Goal: Task Accomplishment & Management: Complete application form

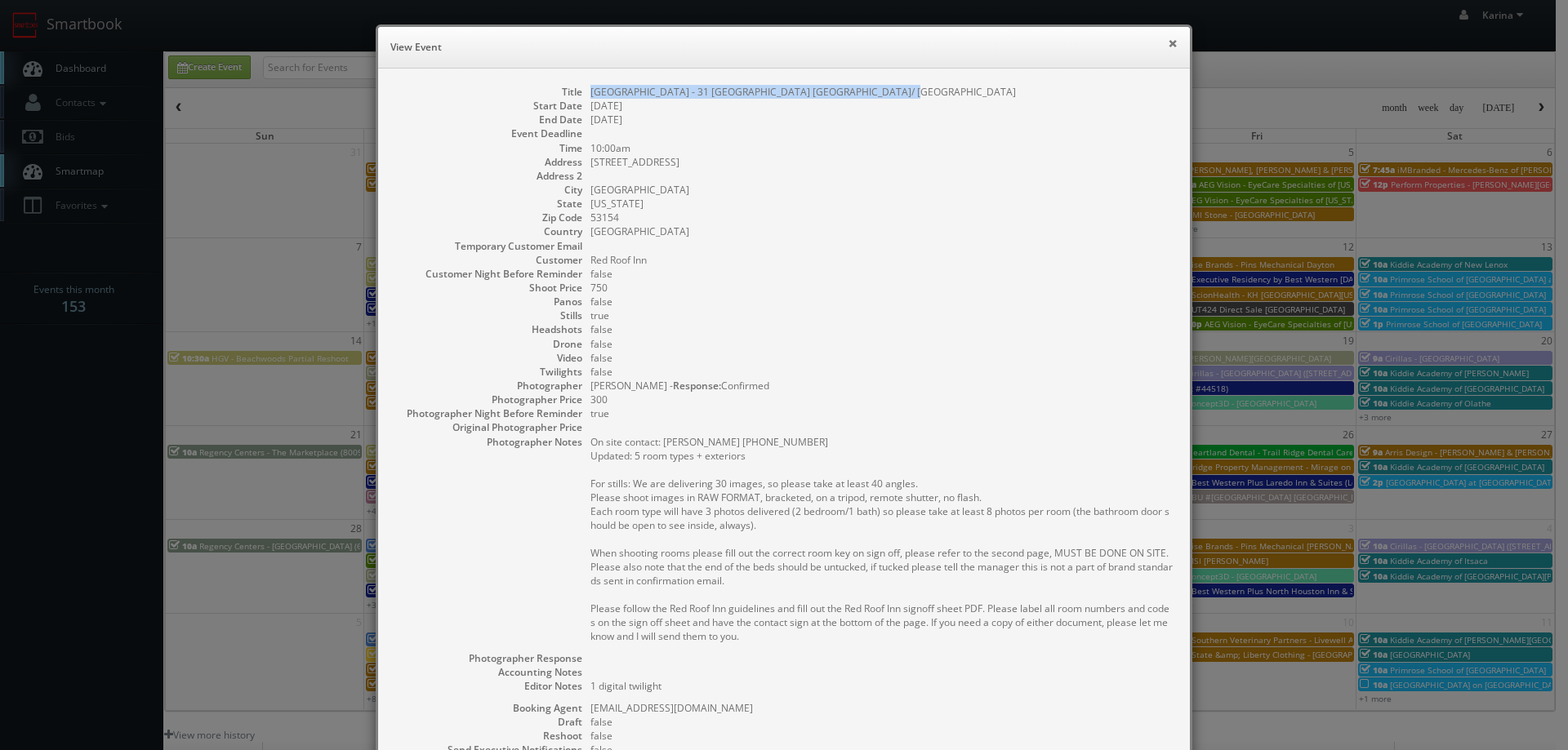
click at [1168, 44] on button "×" at bounding box center [1172, 43] width 9 height 11
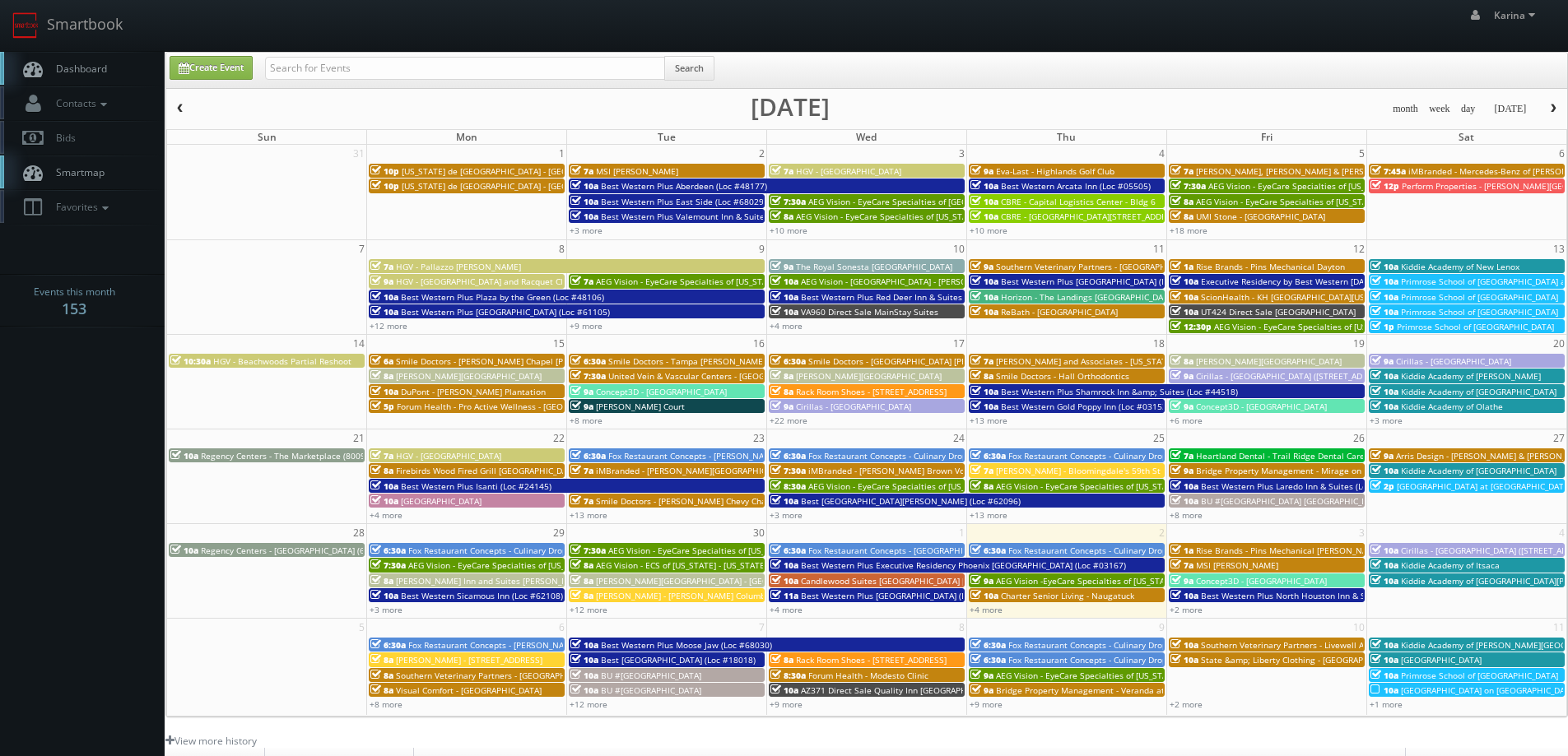
click at [1554, 116] on button "button" at bounding box center [1553, 109] width 28 height 21
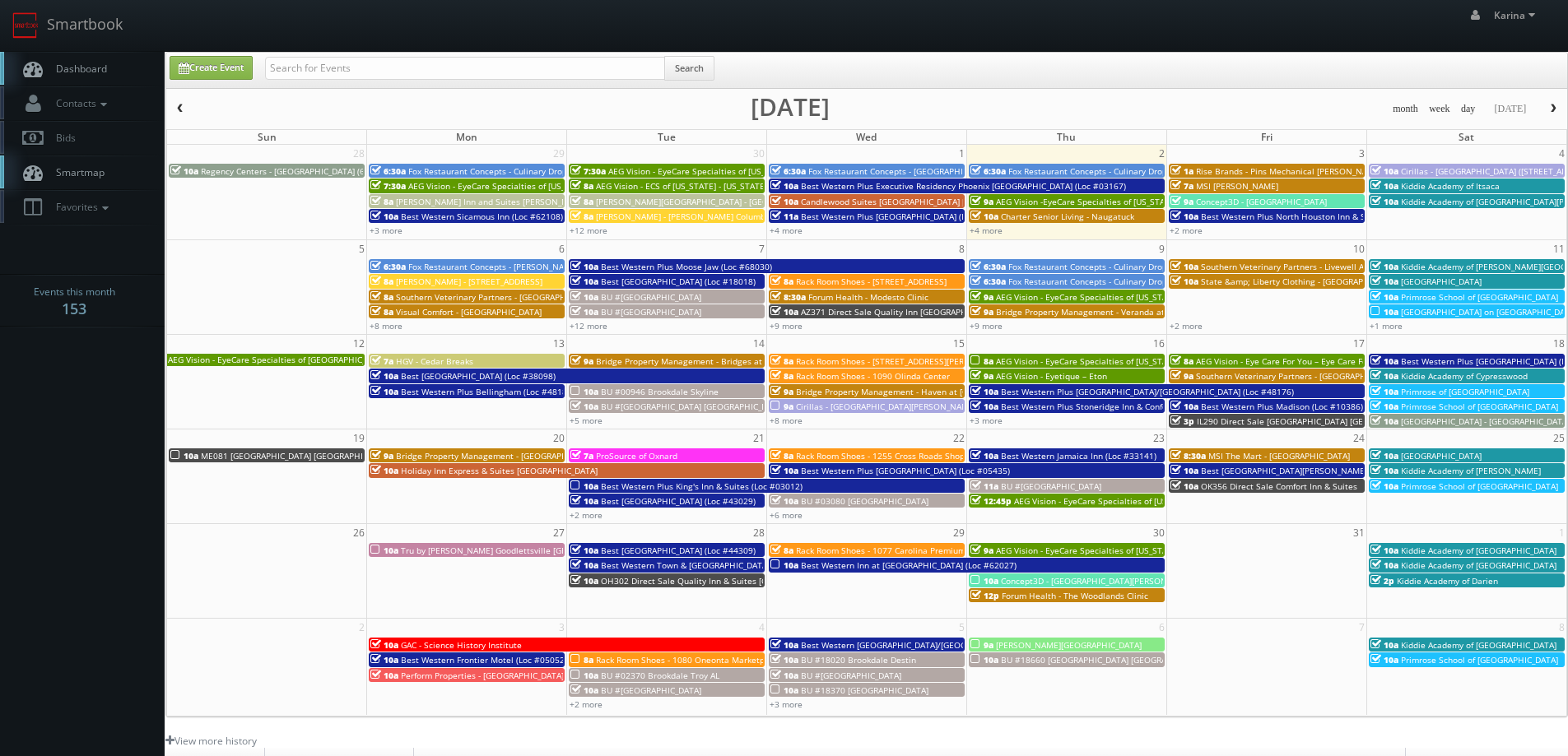
click at [1549, 108] on span "button" at bounding box center [1552, 108] width 11 height 10
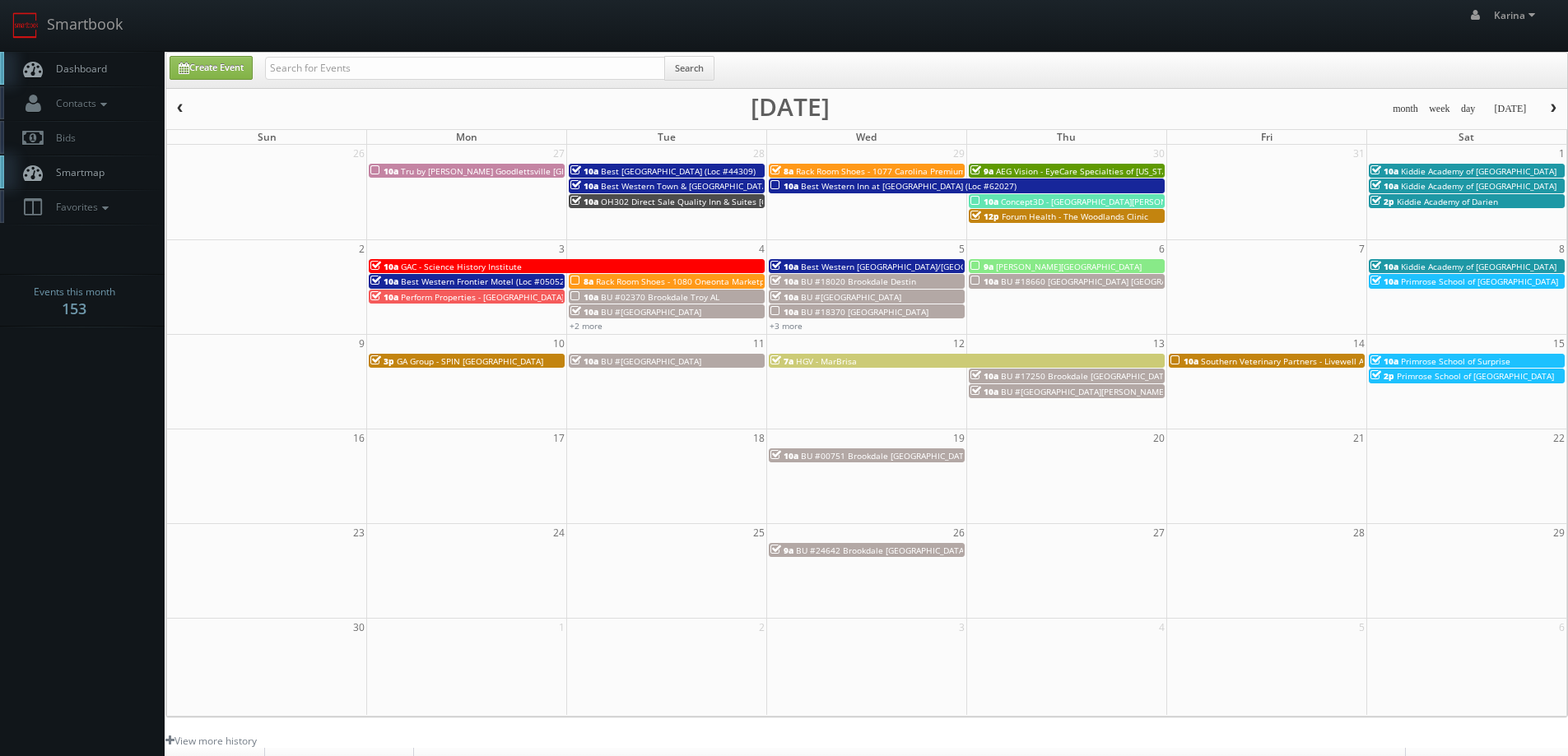
click at [1467, 281] on span "Primrose School of [GEOGRAPHIC_DATA]" at bounding box center [1479, 281] width 157 height 11
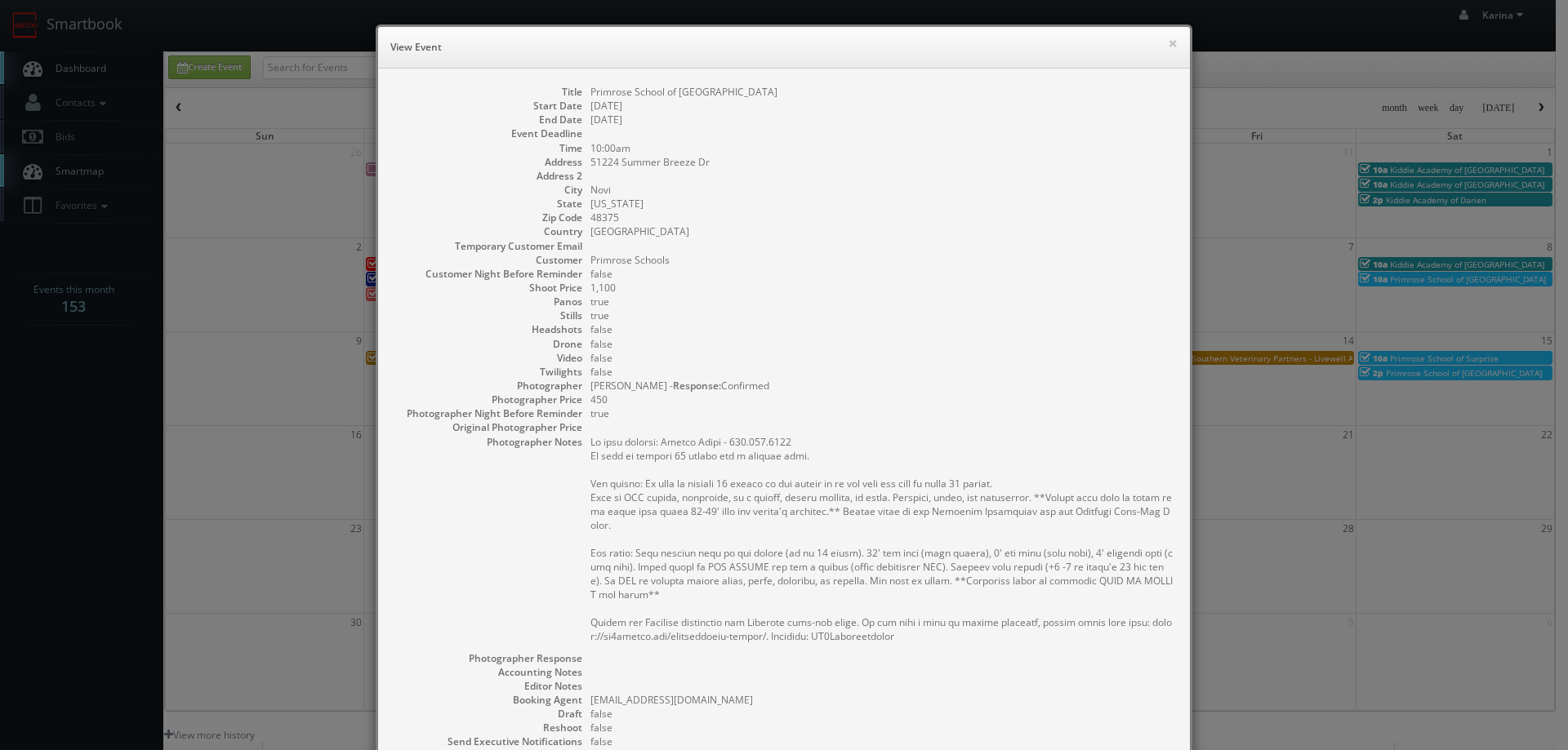
click at [1171, 28] on div "× View Event" at bounding box center [783, 47] width 812 height 41
click at [1168, 38] on button "×" at bounding box center [1172, 43] width 9 height 11
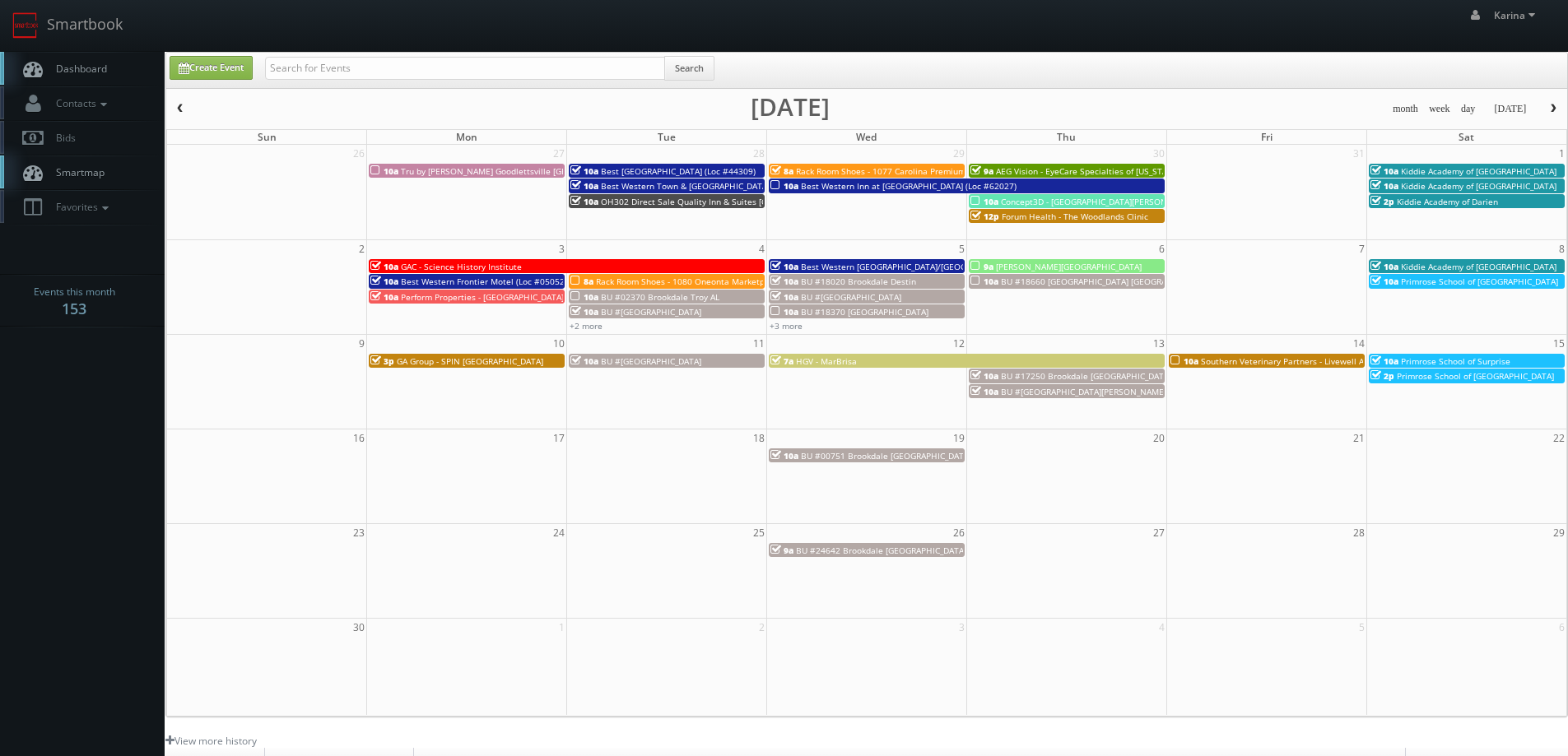
click at [1394, 265] on span "10a" at bounding box center [1384, 266] width 28 height 11
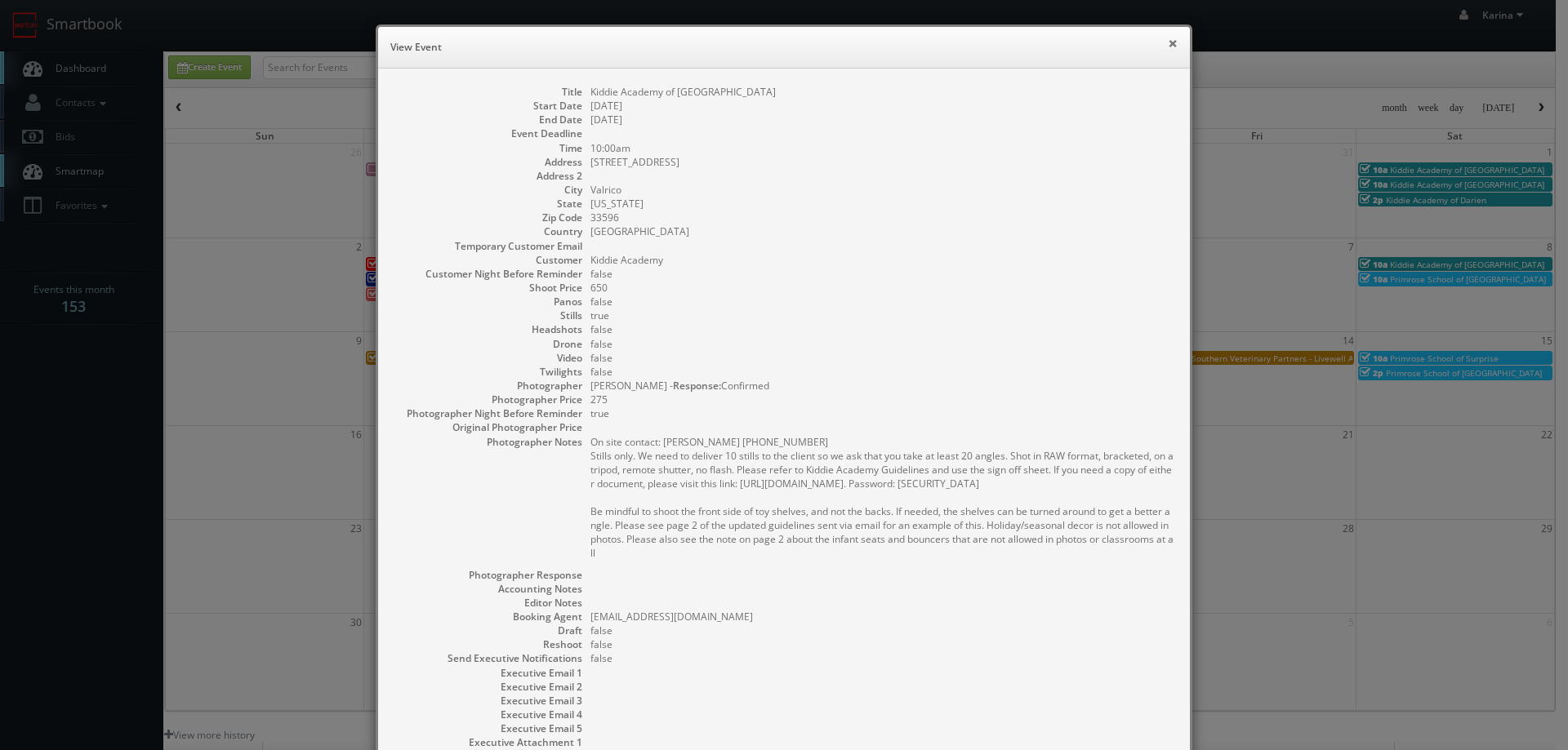
click at [1168, 39] on button "×" at bounding box center [1172, 43] width 9 height 11
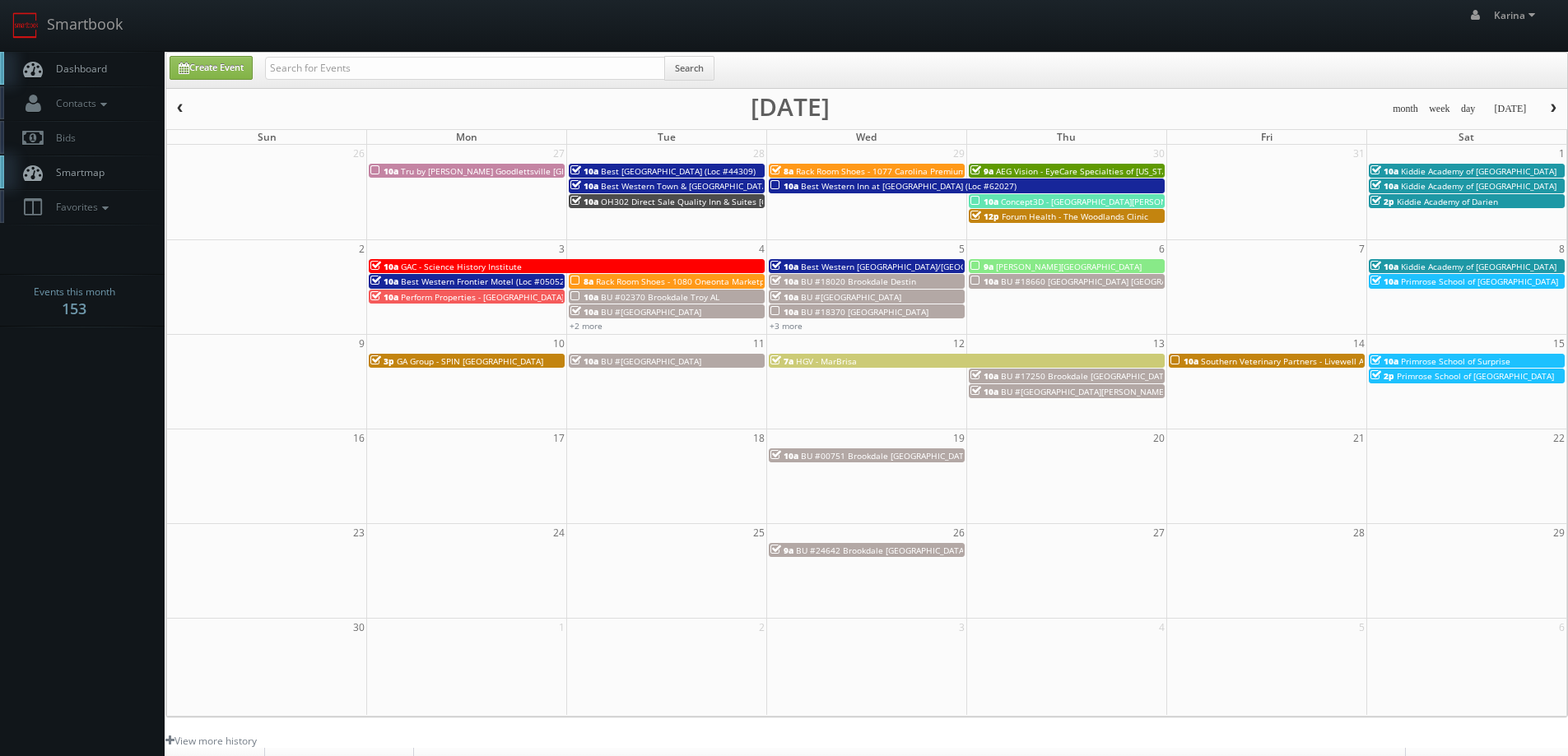
click at [107, 61] on link "Dashboard" at bounding box center [82, 69] width 164 height 34
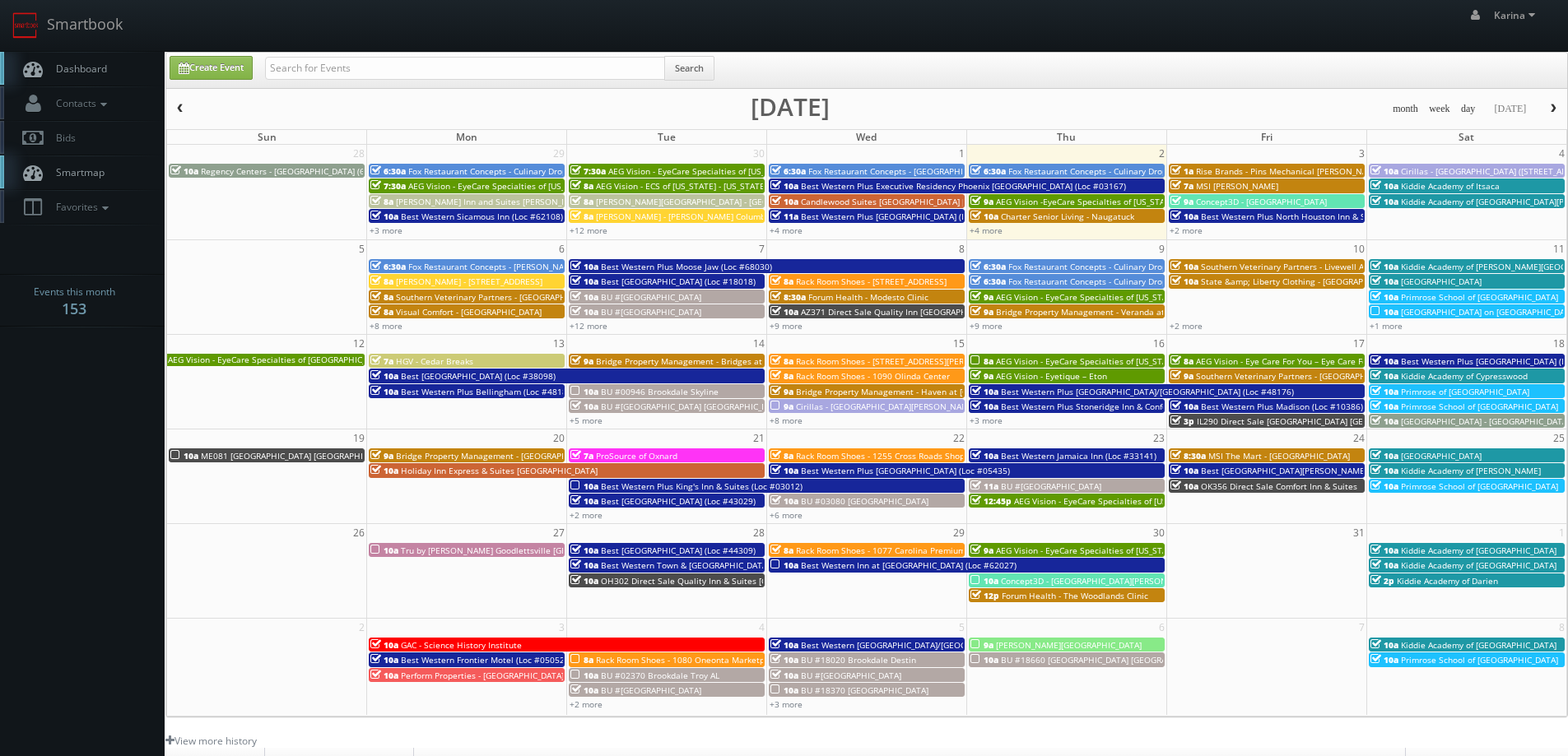
click at [96, 72] on span "Dashboard" at bounding box center [77, 69] width 59 height 14
click at [217, 63] on link "Create Event" at bounding box center [211, 67] width 83 height 23
type input "[DATE]"
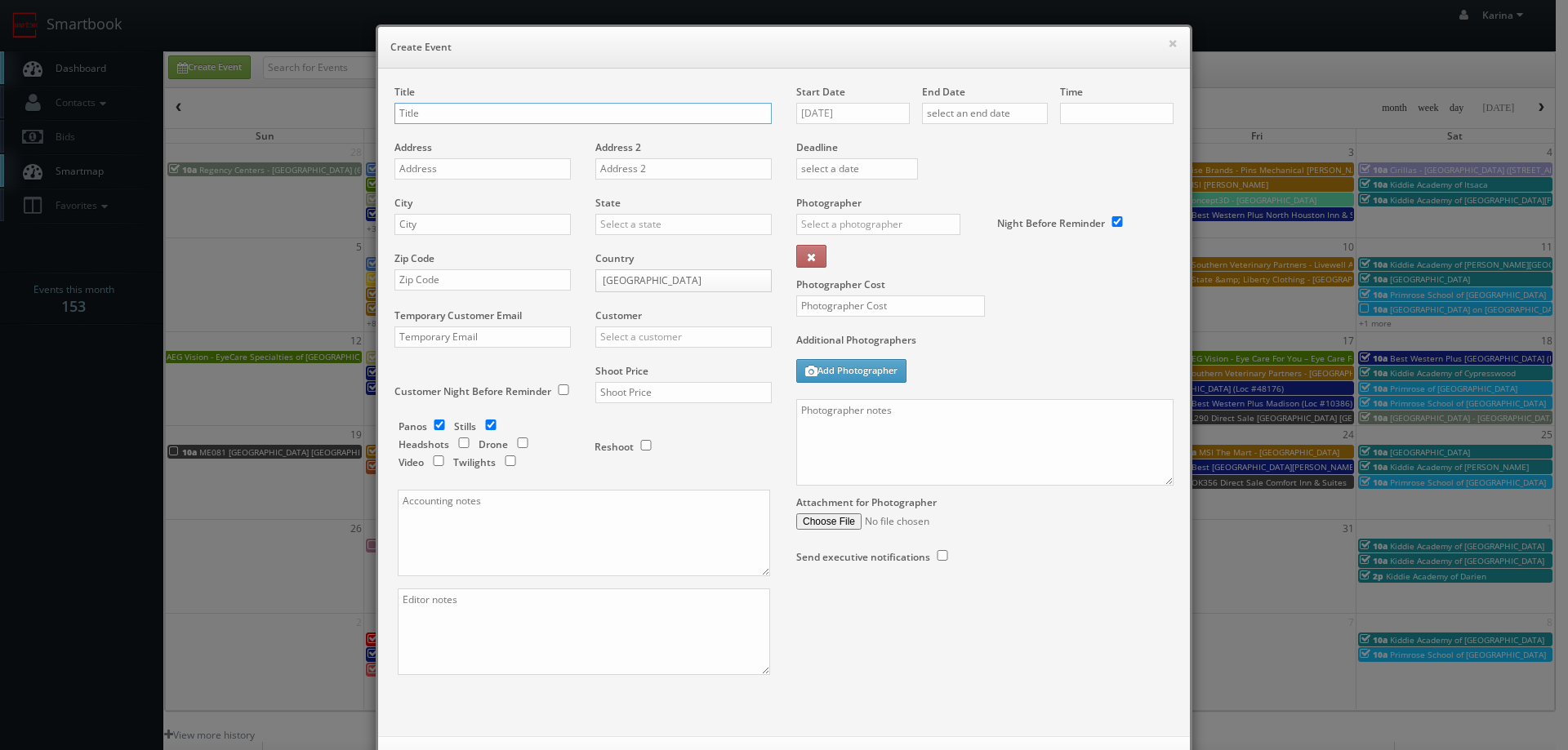
checkbox input "true"
type input "10:00am"
checkbox input "true"
paste input "Red Roof Inn"
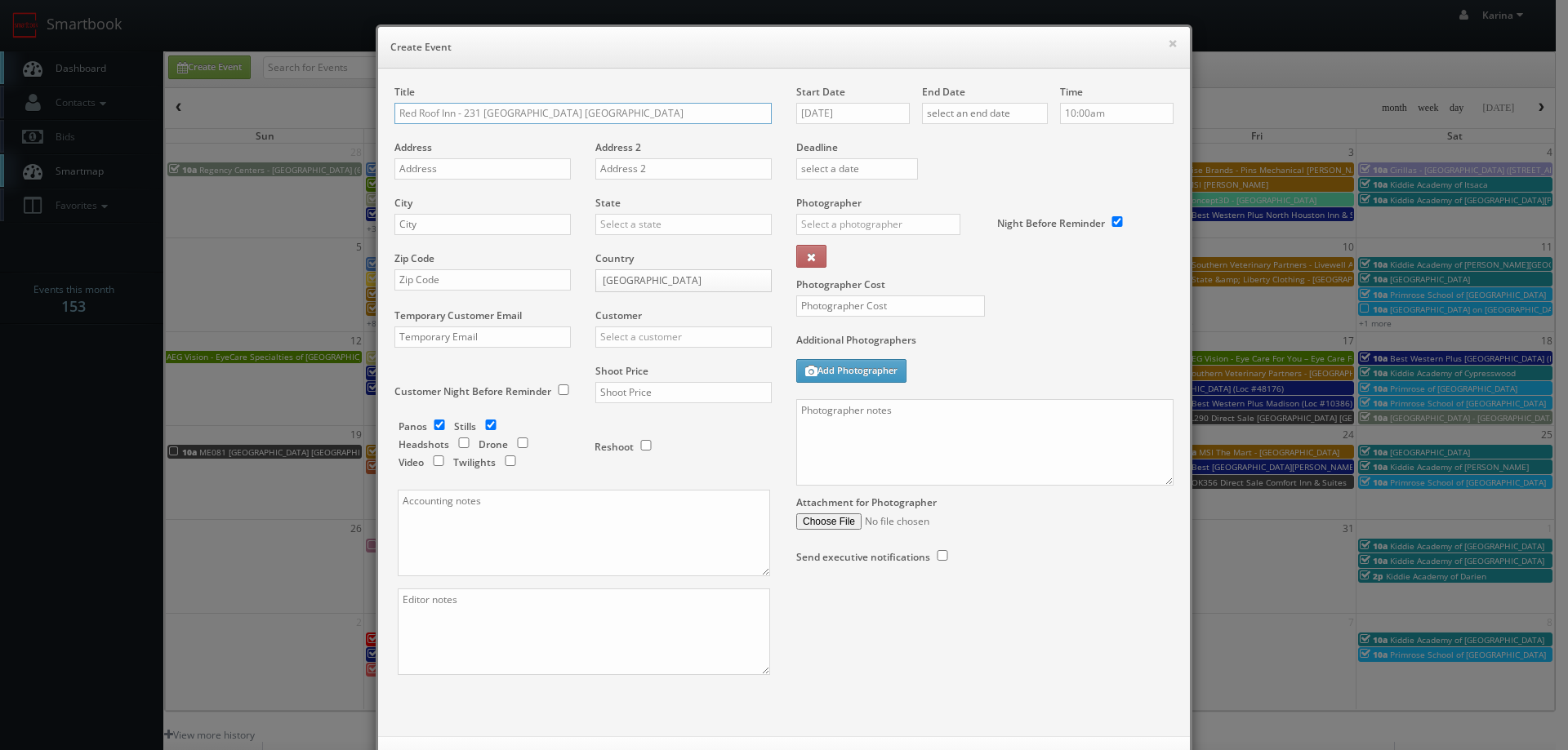
type input "Red Roof Inn - 231 [GEOGRAPHIC_DATA] [GEOGRAPHIC_DATA]"
click at [405, 168] on input "text" at bounding box center [482, 169] width 177 height 22
paste input "12929 northwest fwy"
type input "12929 northwest fwy"
click at [461, 227] on input "text" at bounding box center [482, 224] width 177 height 22
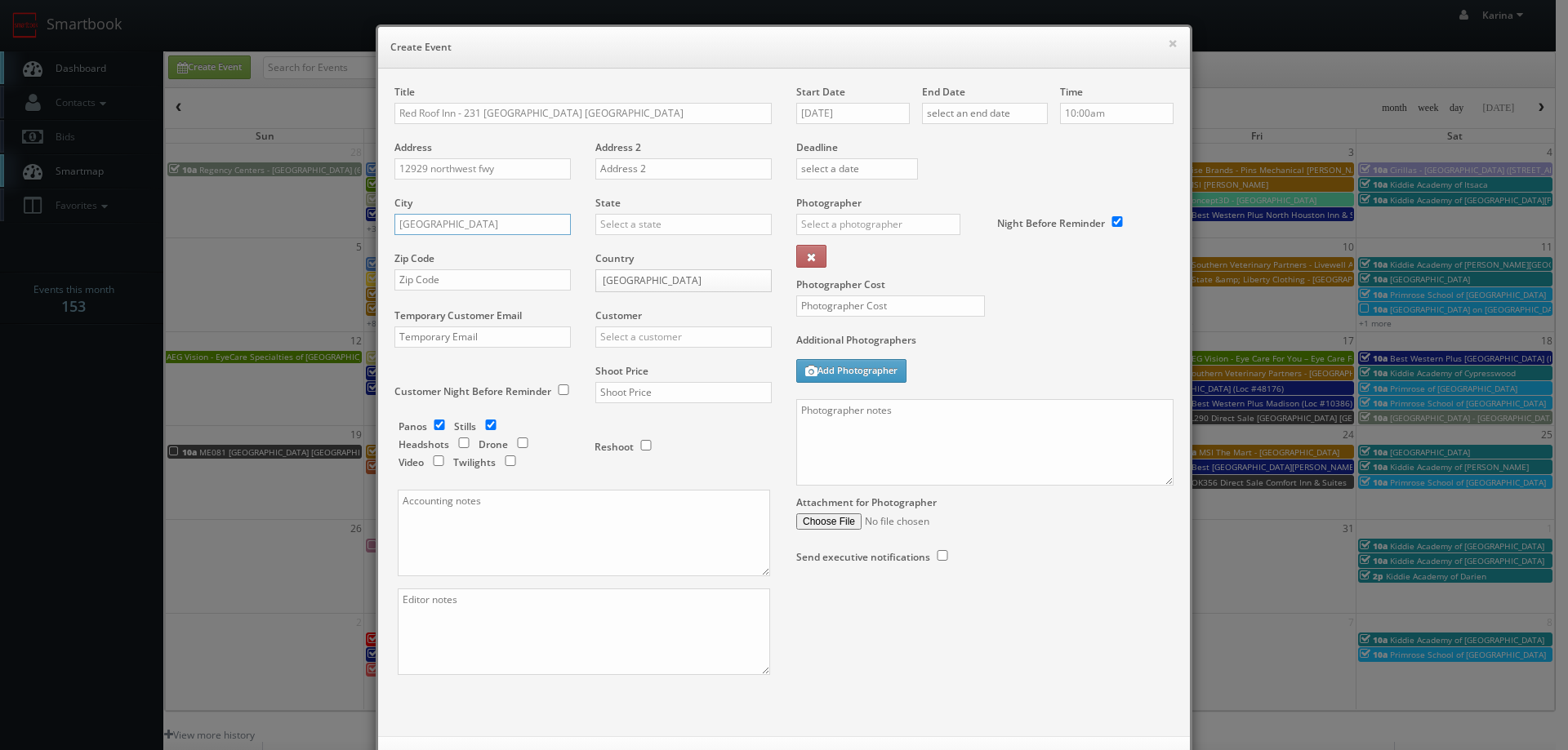
type input "houston"
click at [660, 246] on div "Texas" at bounding box center [683, 251] width 175 height 27
type input "Texas"
click at [461, 284] on input "text" at bounding box center [482, 279] width 177 height 22
paste input "77040"
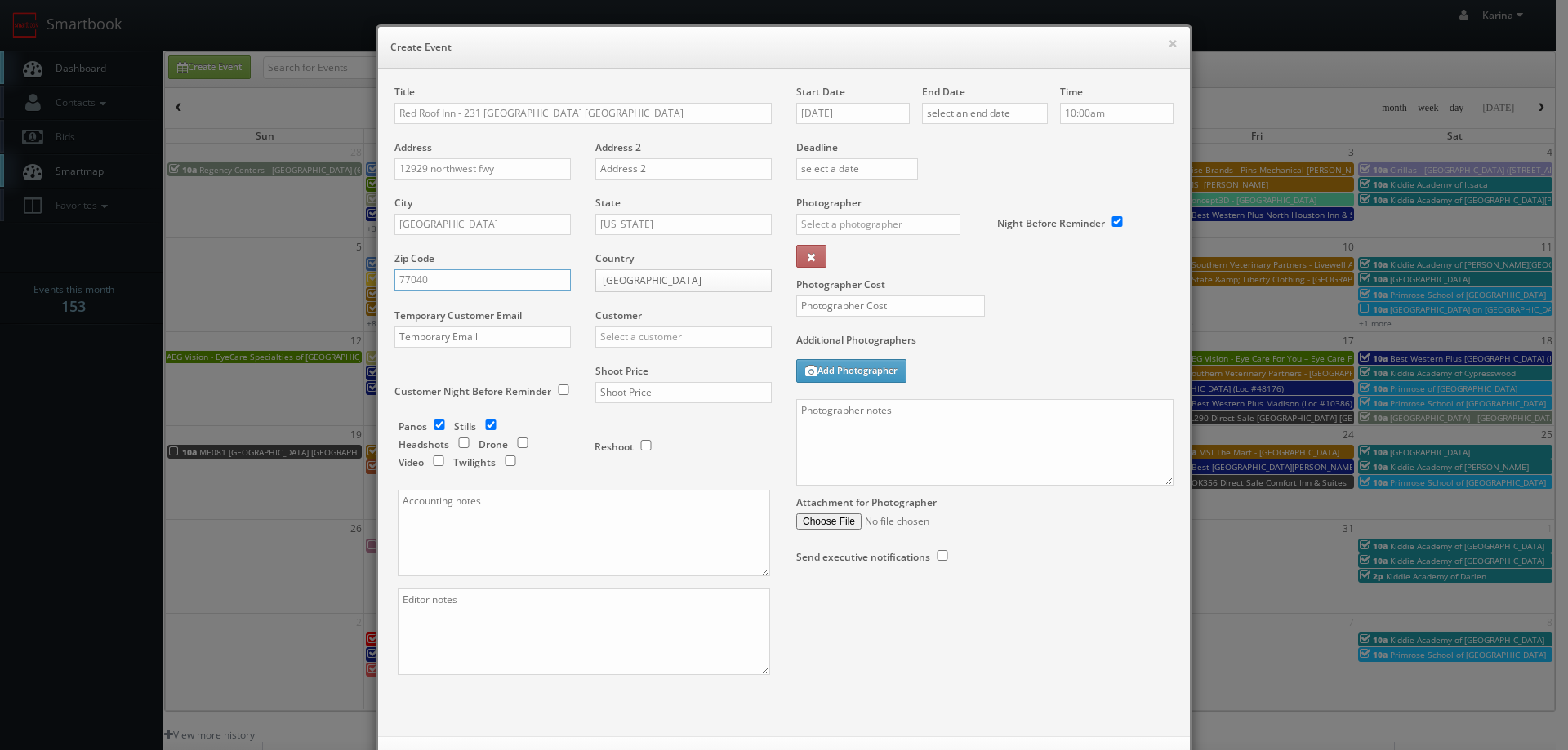
type input "77040"
click at [641, 334] on input "text" at bounding box center [683, 337] width 177 height 22
click at [640, 364] on div "Red Roof Inn" at bounding box center [683, 363] width 175 height 27
type input "Red Roof Inn"
click at [434, 422] on input "checkbox" at bounding box center [439, 425] width 24 height 10
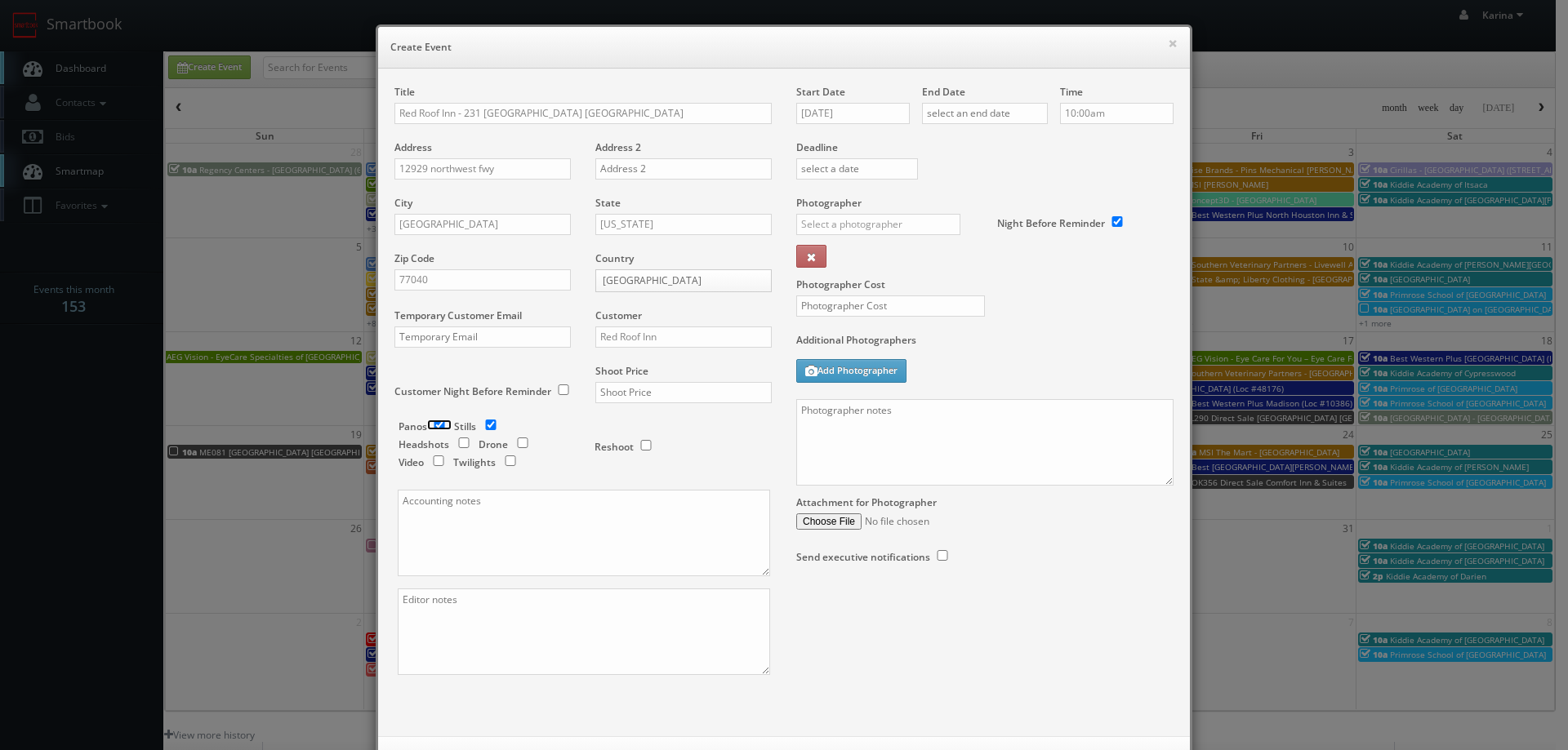
checkbox input "false"
click at [639, 390] on input "text" at bounding box center [683, 392] width 177 height 22
type input "1,100"
click at [831, 116] on input "10/02/2025" at bounding box center [853, 113] width 114 height 22
drag, startPoint x: 887, startPoint y: 216, endPoint x: 941, endPoint y: 173, distance: 69.0
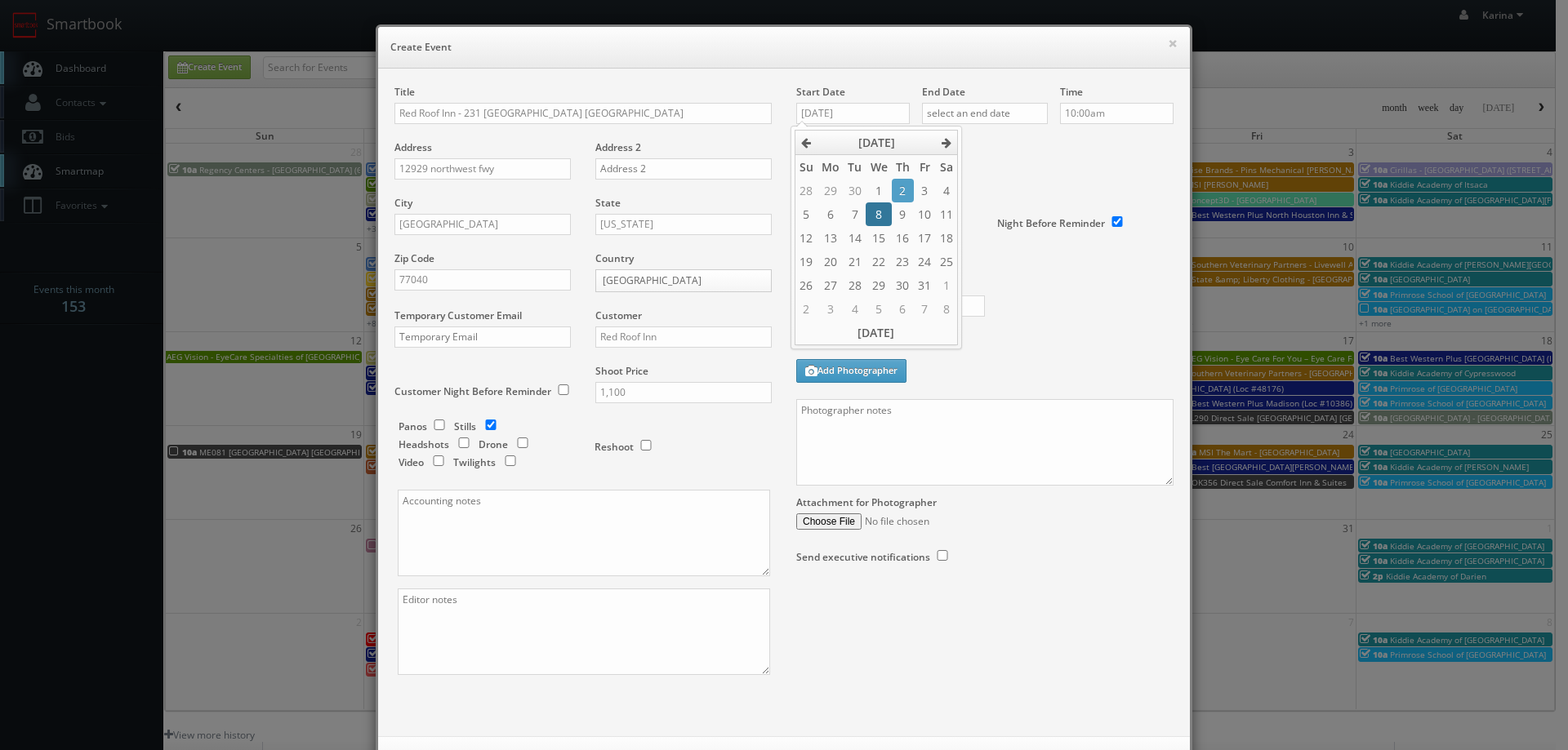
click at [887, 217] on td "8" at bounding box center [878, 214] width 25 height 23
type input "10/08/2025"
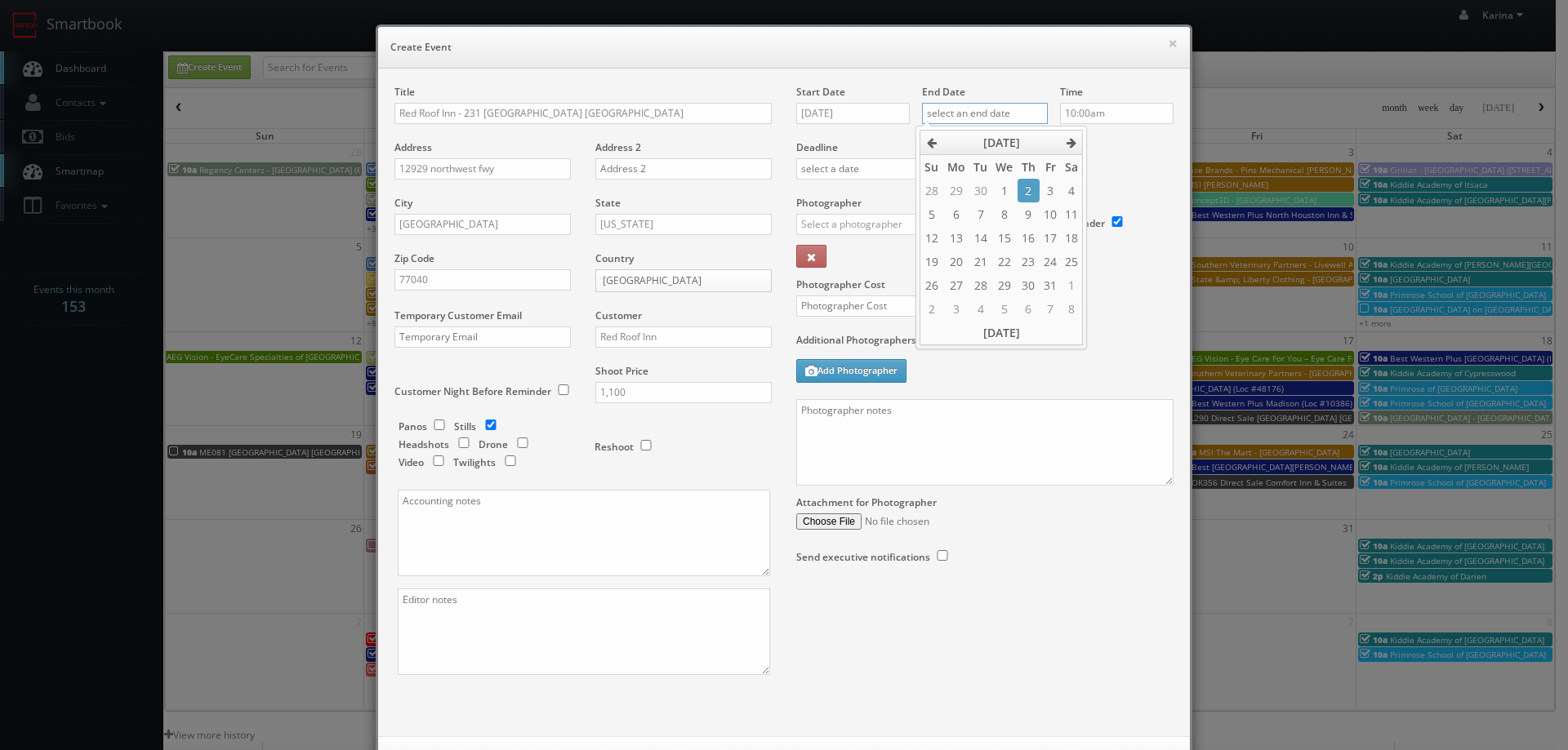
click at [979, 121] on input "text" at bounding box center [985, 113] width 126 height 22
click at [1006, 214] on td "8" at bounding box center [1003, 214] width 25 height 23
type input "10/08/2025"
click at [1094, 117] on input "10:00am" at bounding box center [1117, 113] width 114 height 22
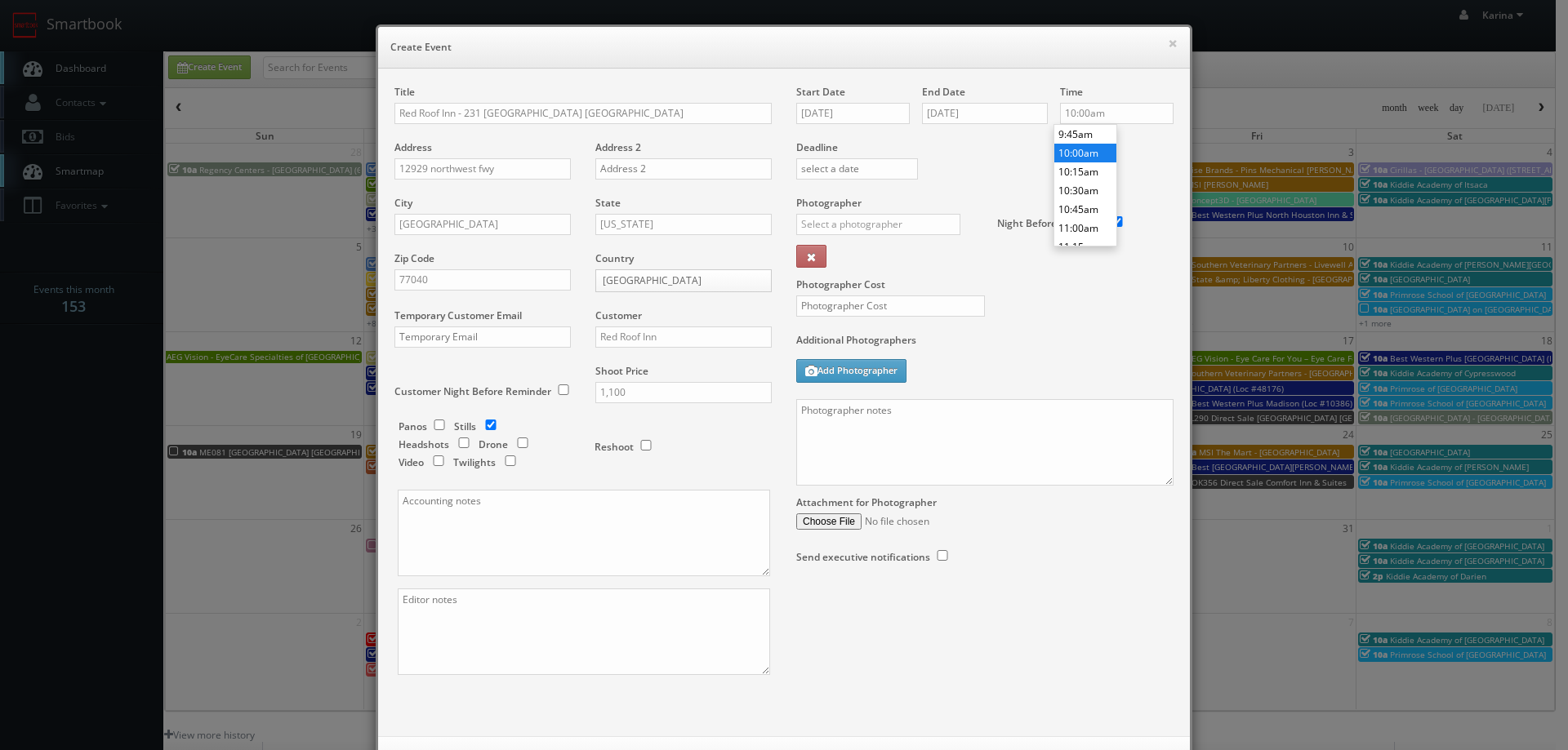
click at [1078, 155] on li "10:00am" at bounding box center [1085, 153] width 62 height 19
click at [839, 223] on input "text" at bounding box center [878, 224] width 164 height 22
click at [829, 256] on div "Eddie Harper" at bounding box center [884, 260] width 175 height 27
type input "Eddie Harper"
click at [826, 310] on input "text" at bounding box center [890, 306] width 189 height 22
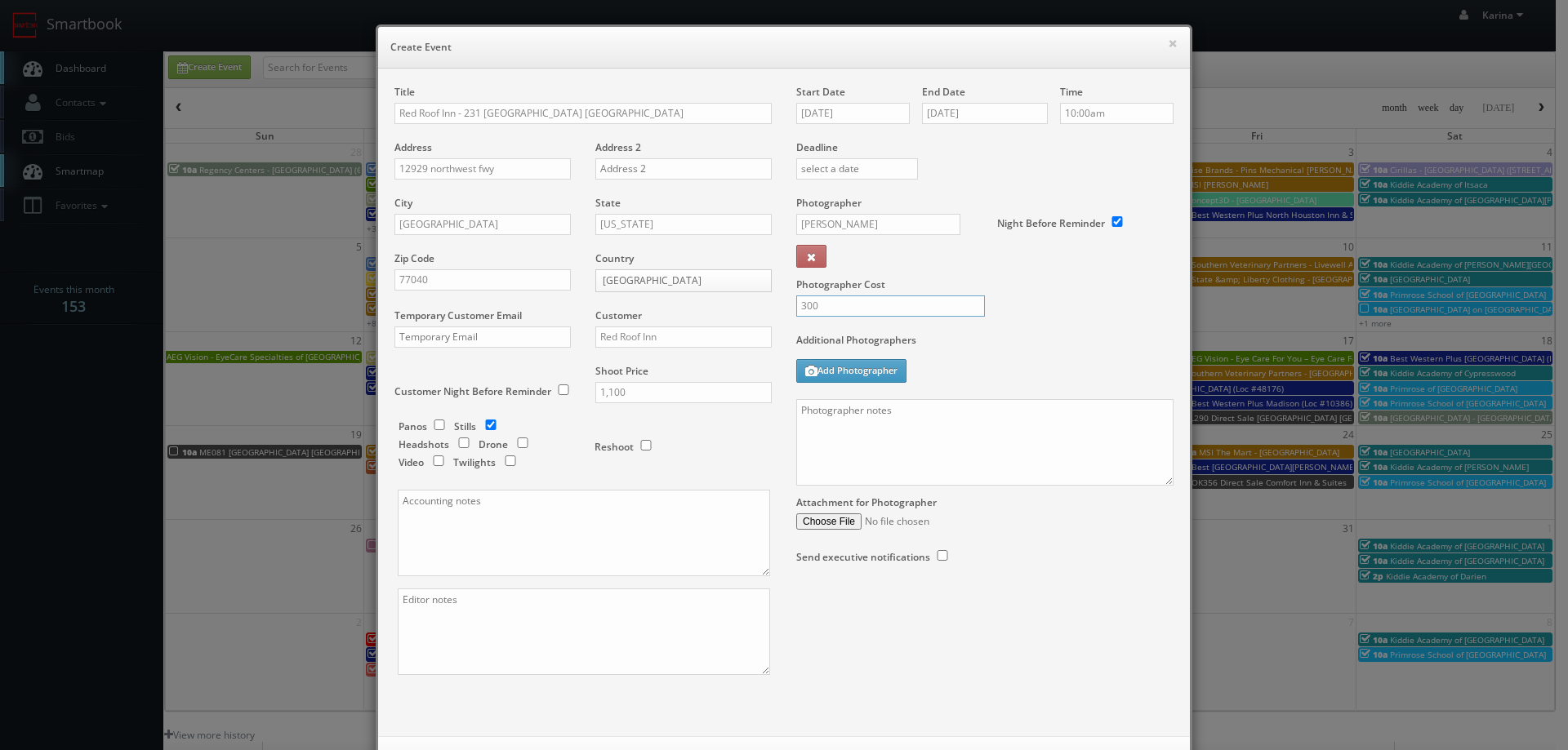
type input "300"
click at [847, 431] on textarea at bounding box center [984, 442] width 377 height 86
paste textarea "Full shoot including 5 room types/exteriors/common spaces and amenities. For st…"
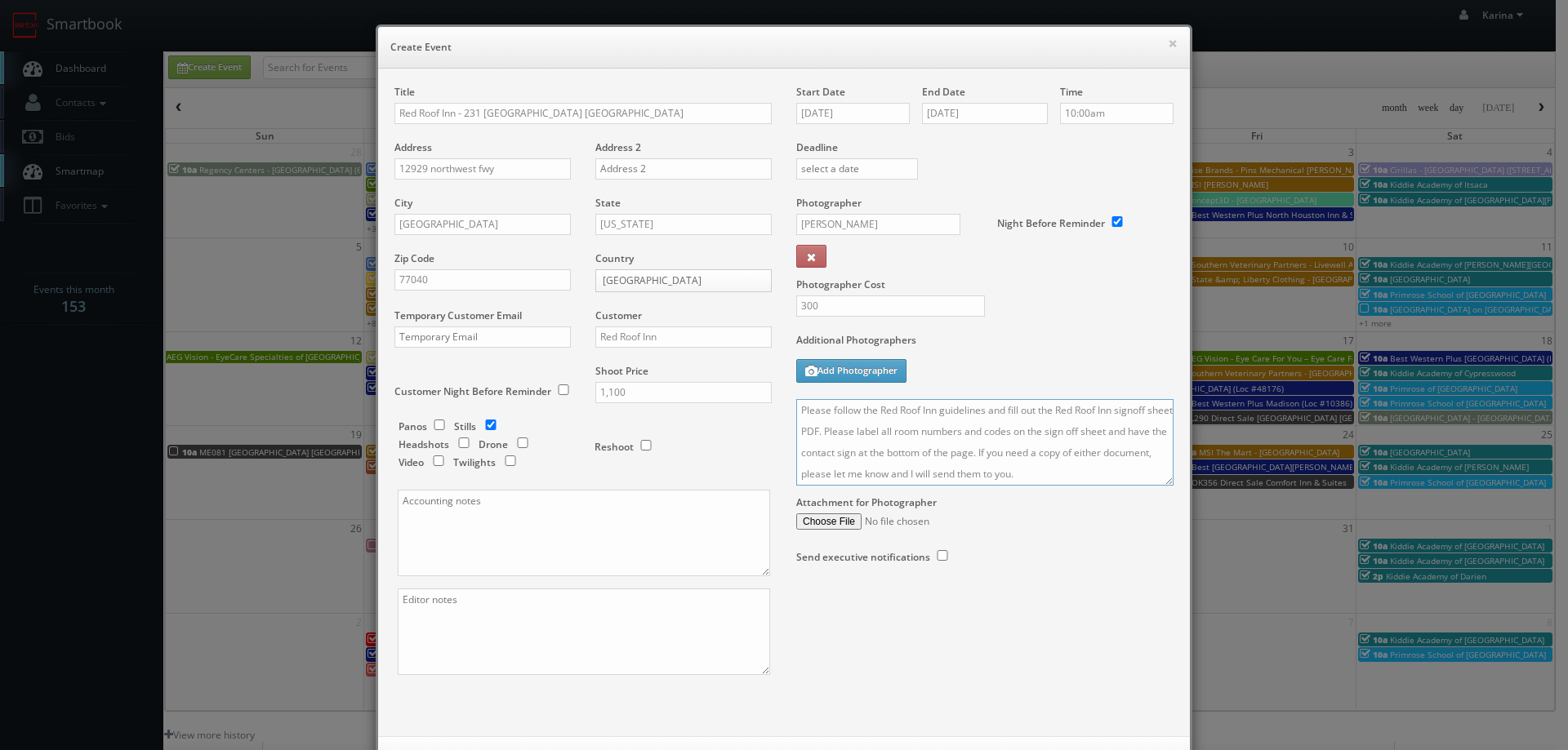
scroll to position [0, 0]
type textarea "On site contact: Jay Hazari Full shoot including 5 room types/exteriors/common …"
click at [544, 533] on textarea at bounding box center [584, 533] width 373 height 86
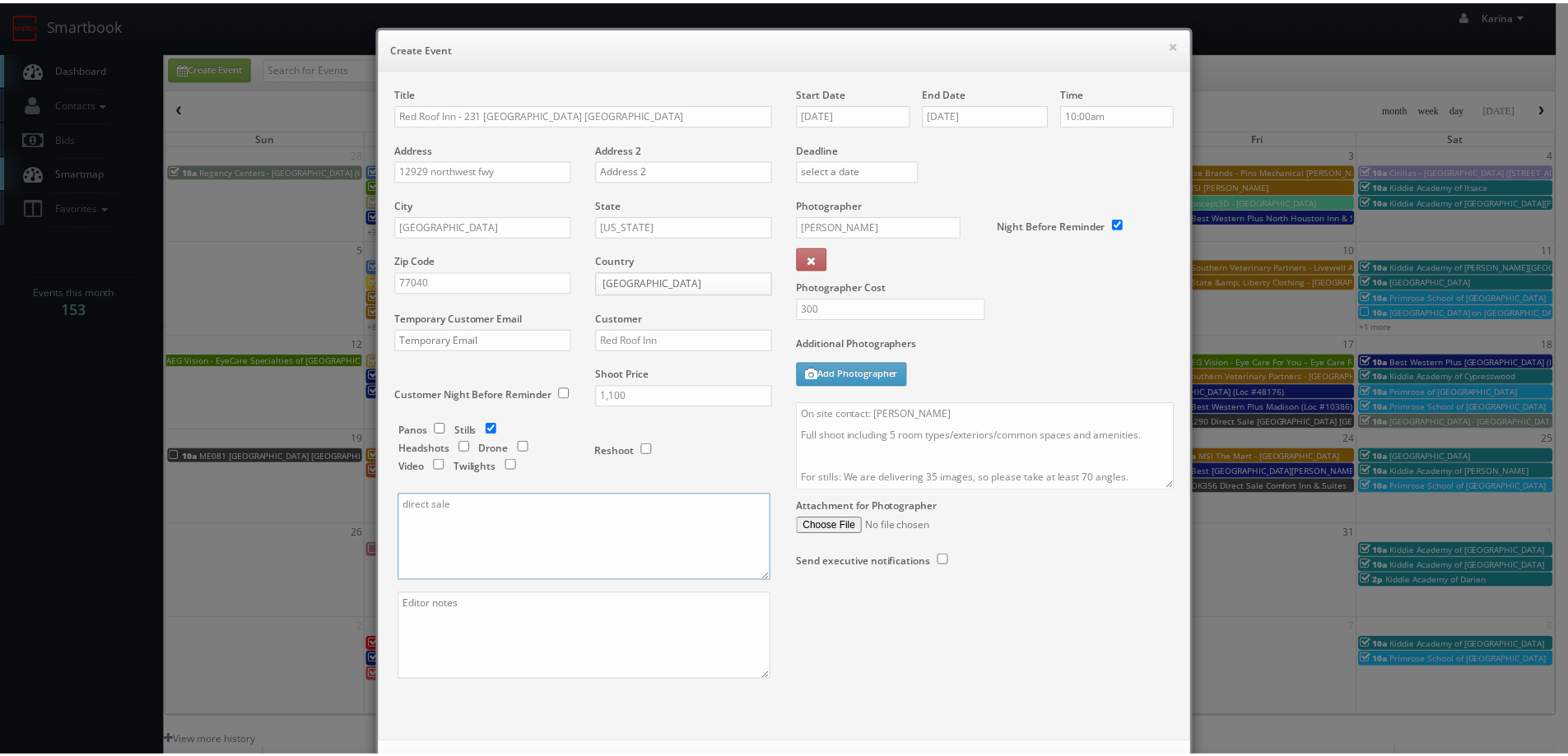
scroll to position [70, 0]
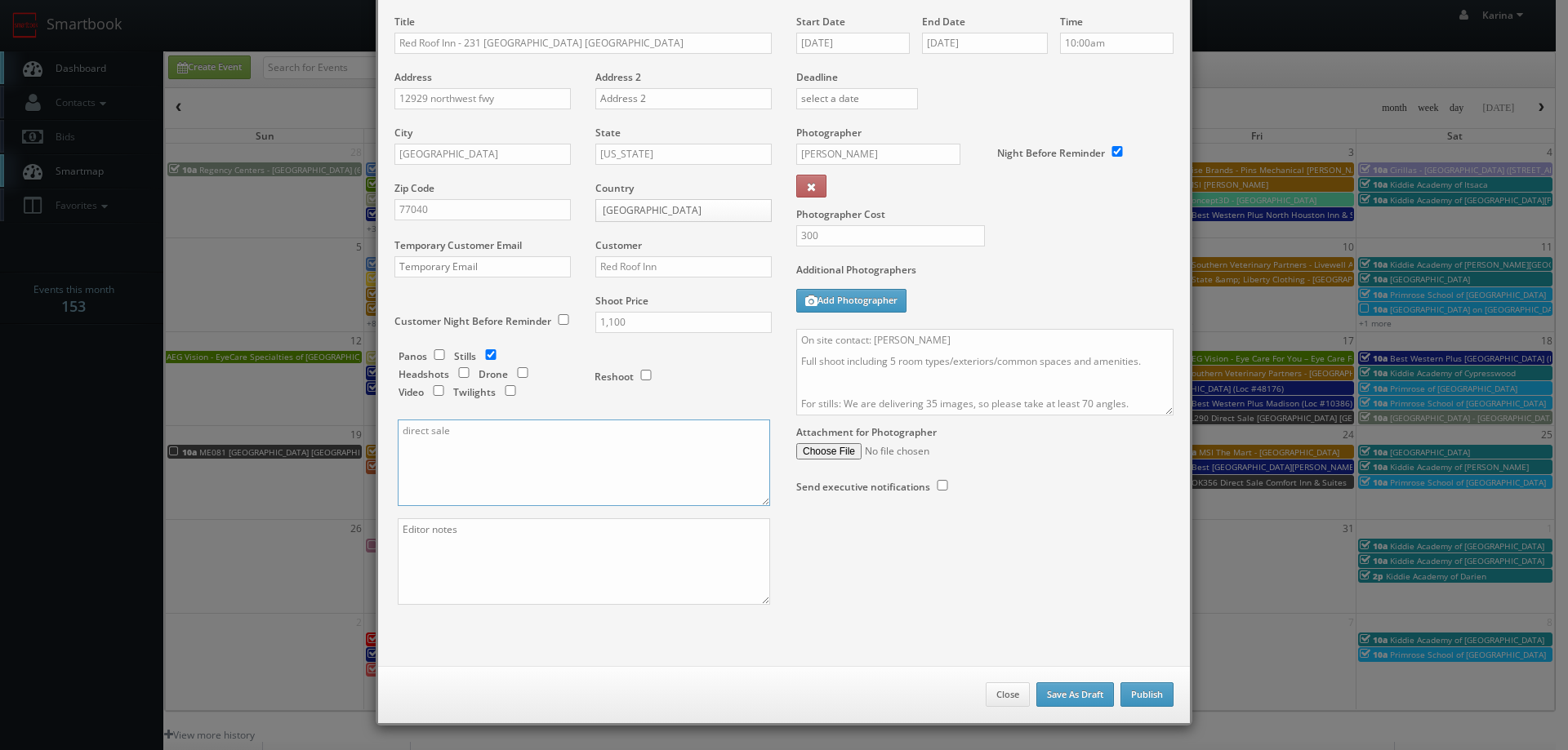
type textarea "direct sale"
click at [1129, 688] on button "Publish" at bounding box center [1147, 695] width 53 height 24
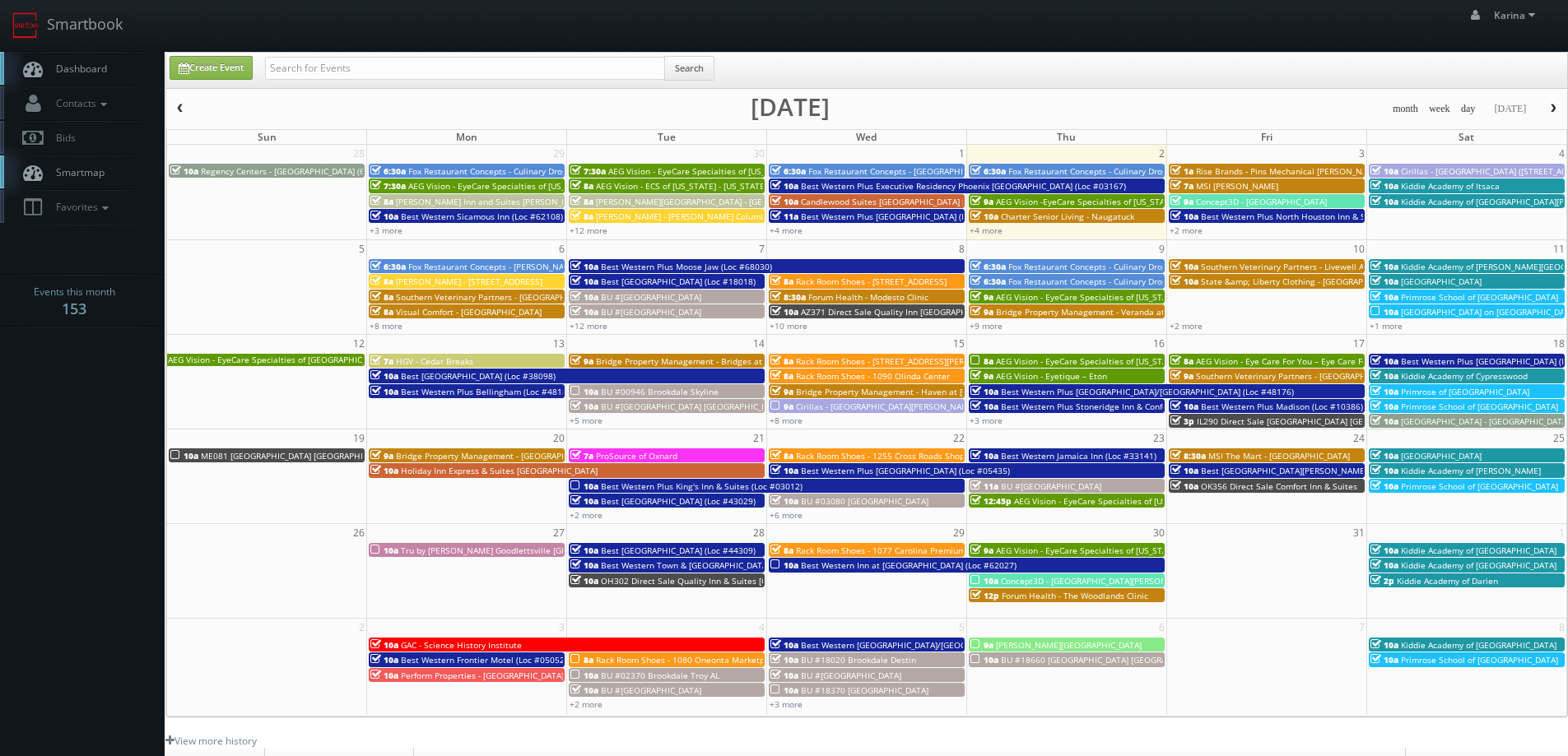
click at [69, 73] on span "Dashboard" at bounding box center [77, 69] width 59 height 14
click at [792, 324] on link "+10 more" at bounding box center [788, 325] width 38 height 11
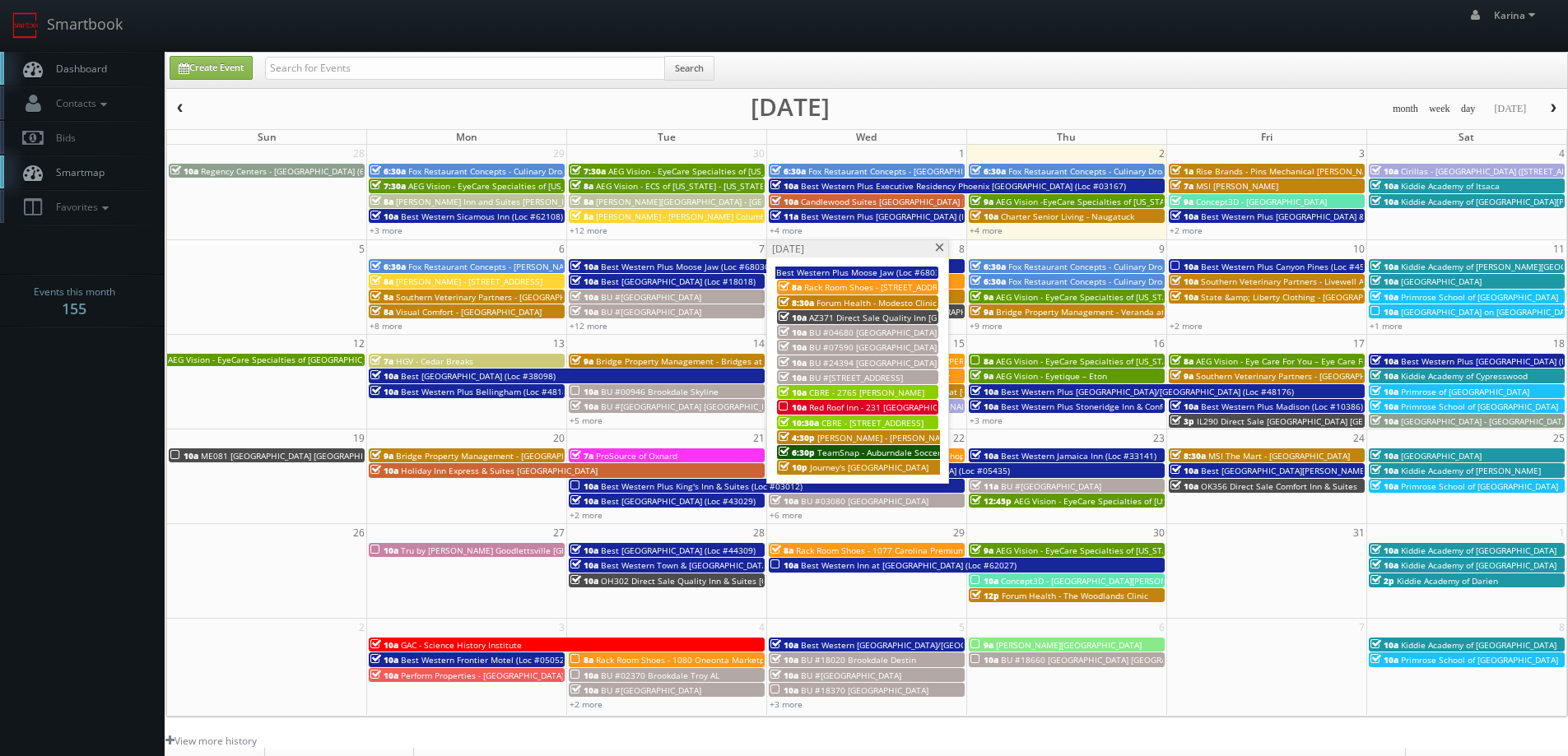
click at [937, 249] on span at bounding box center [940, 248] width 10 height 9
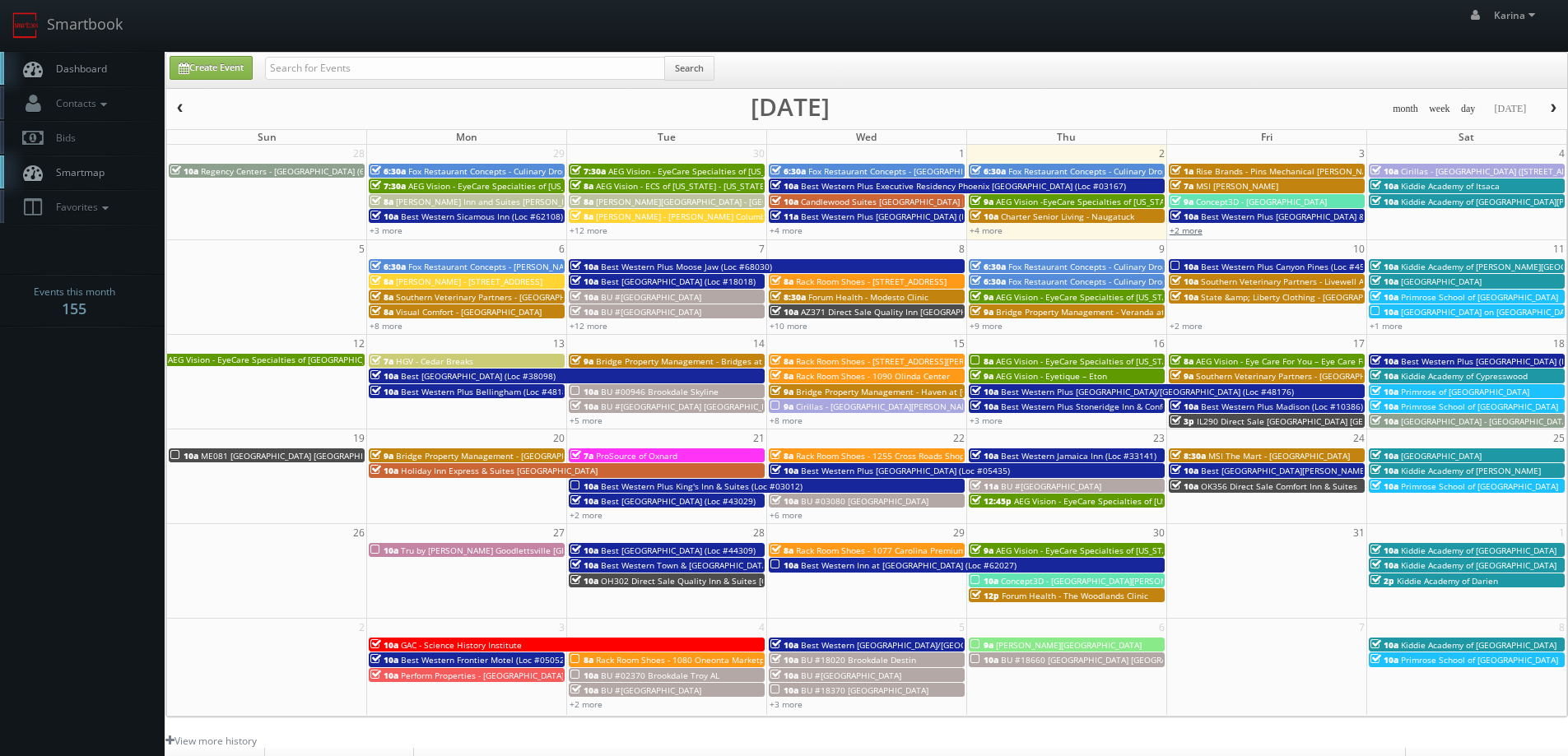
click at [1185, 230] on link "+2 more" at bounding box center [1186, 229] width 33 height 11
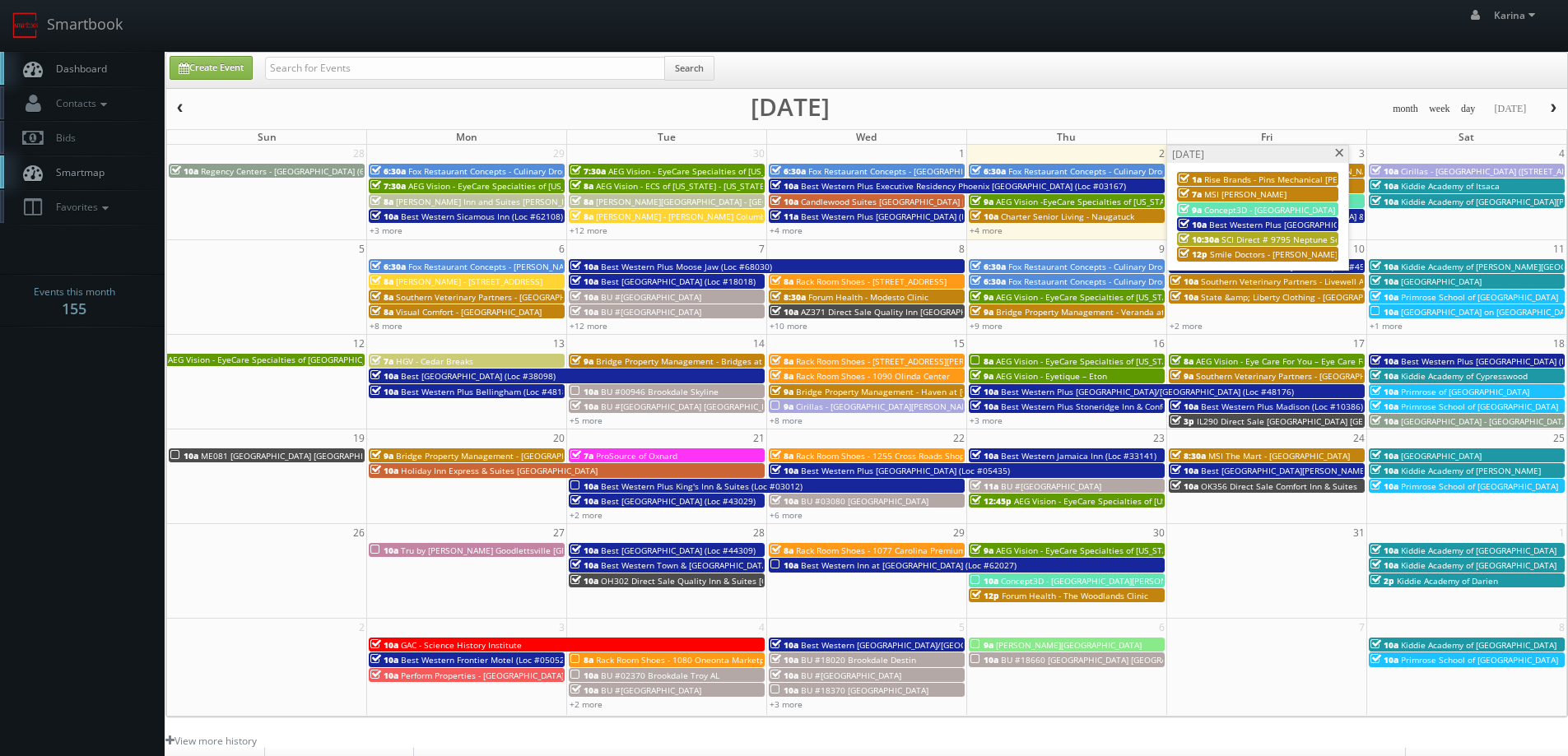
click at [1272, 178] on span "Rise Brands - Pins Mechanical [PERSON_NAME]" at bounding box center [1297, 179] width 186 height 11
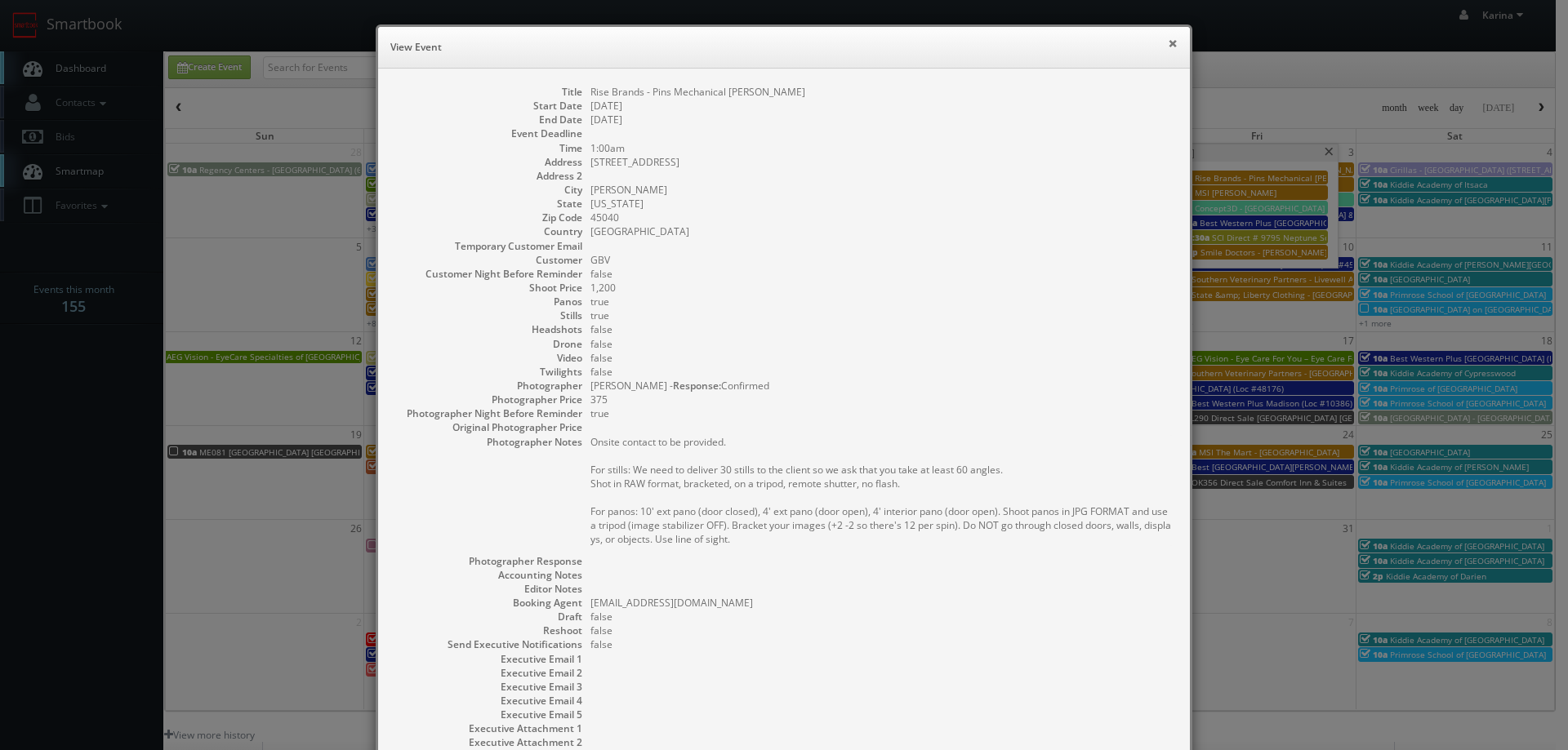
click at [1168, 43] on button "×" at bounding box center [1172, 43] width 9 height 11
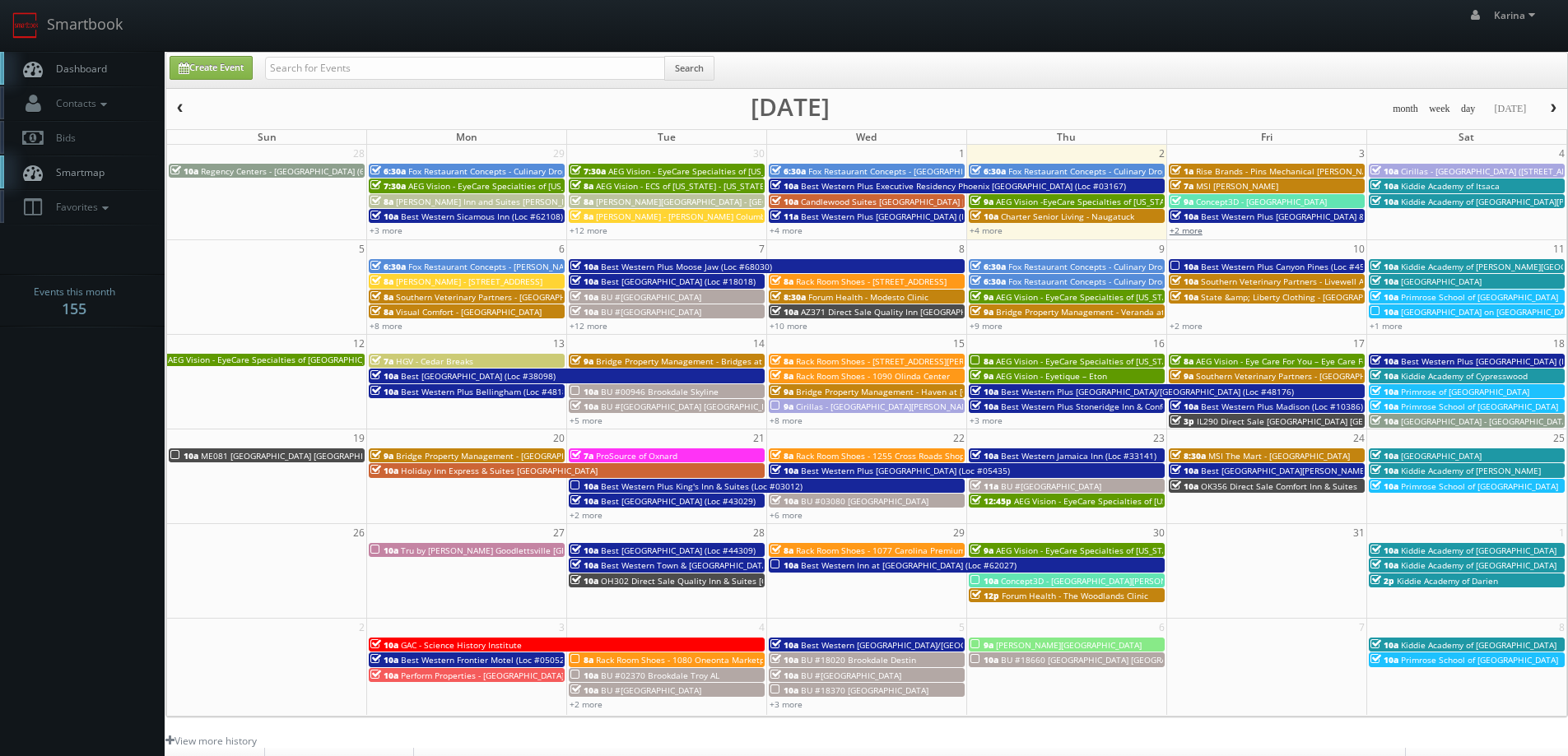
click at [1193, 227] on link "+2 more" at bounding box center [1186, 229] width 33 height 11
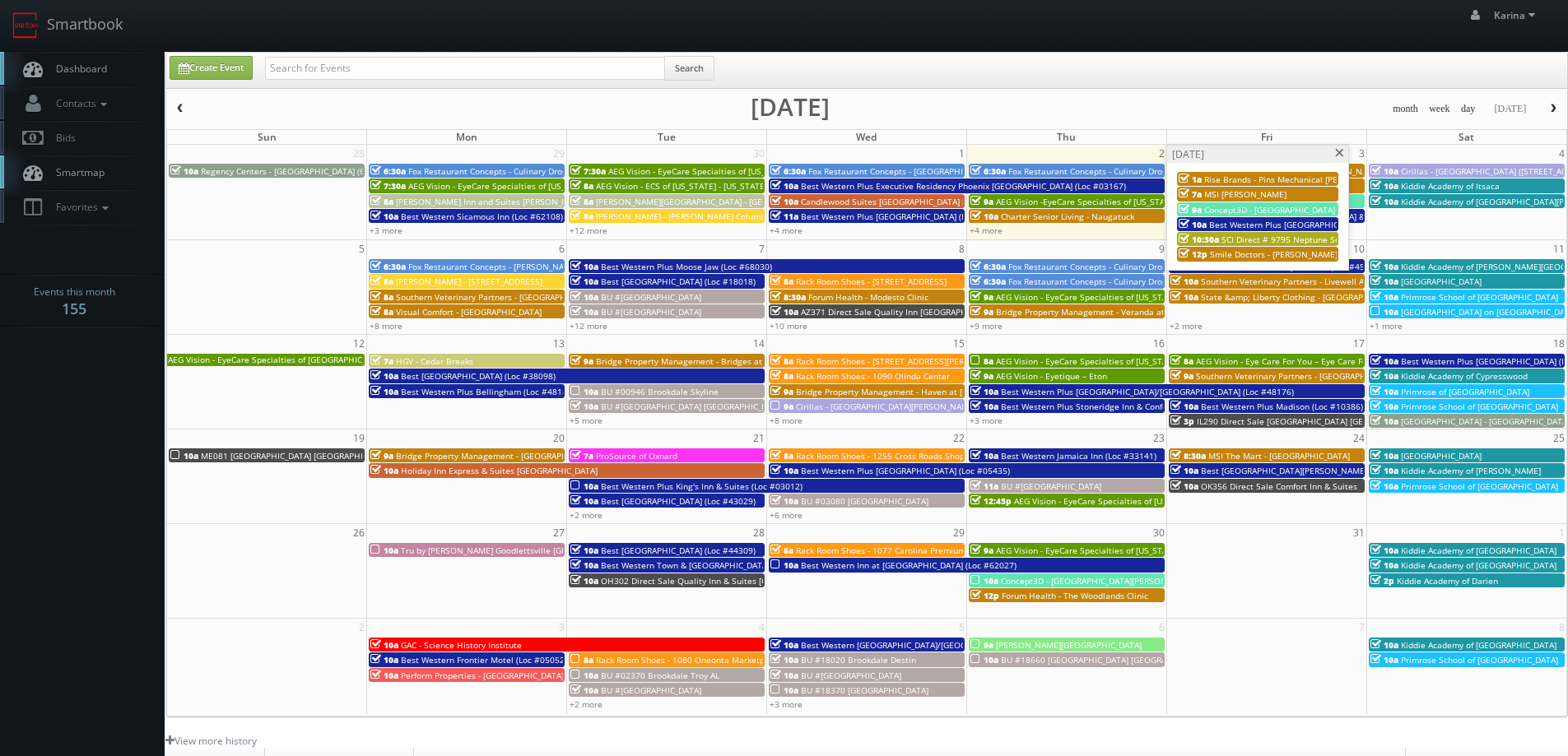
click at [1339, 154] on span at bounding box center [1339, 153] width 10 height 9
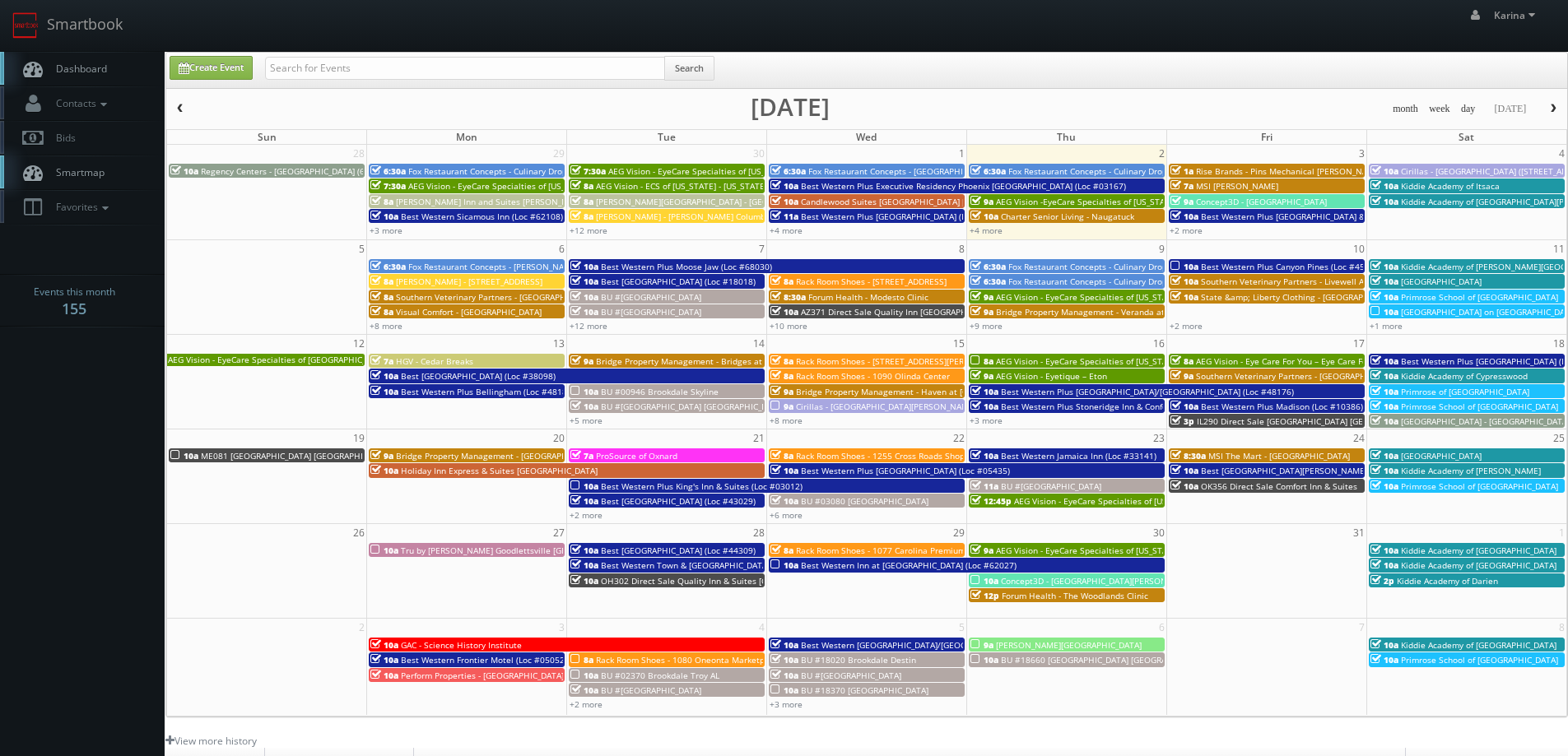
click at [103, 63] on span "Dashboard" at bounding box center [77, 69] width 59 height 14
click at [91, 57] on link "Dashboard" at bounding box center [82, 69] width 164 height 34
click at [998, 231] on link "+4 more" at bounding box center [986, 229] width 33 height 11
click at [349, 70] on input "text" at bounding box center [465, 68] width 400 height 23
type input "[PERSON_NAME]"
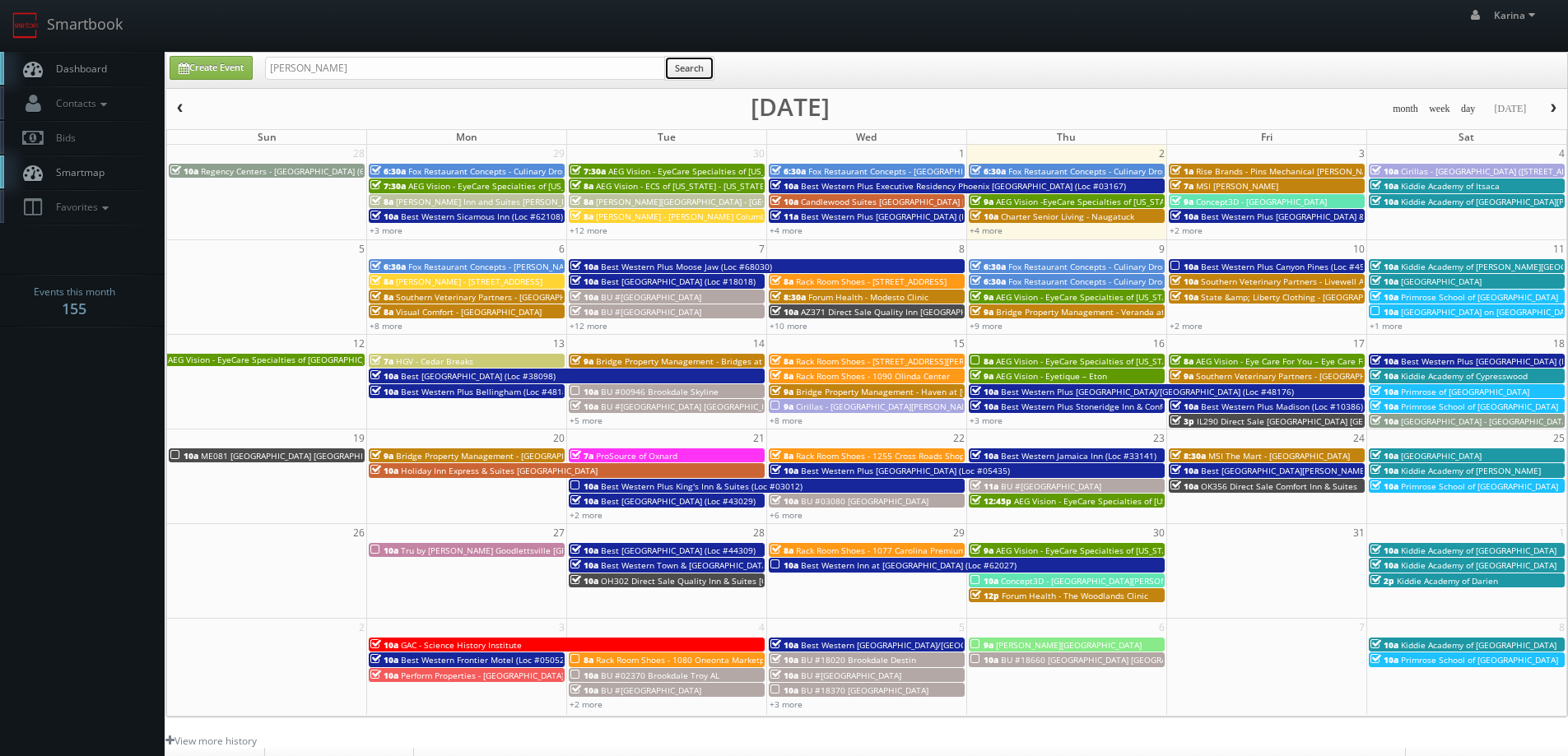
click at [708, 70] on button "Search" at bounding box center [689, 68] width 50 height 24
